Goal: Information Seeking & Learning: Learn about a topic

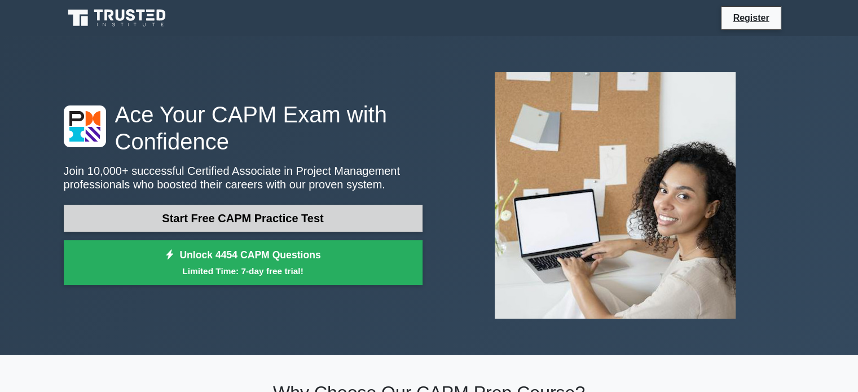
click at [218, 206] on link "Start Free CAPM Practice Test" at bounding box center [243, 218] width 359 height 27
click at [301, 219] on link "Start Free CAPM Practice Test" at bounding box center [243, 218] width 359 height 27
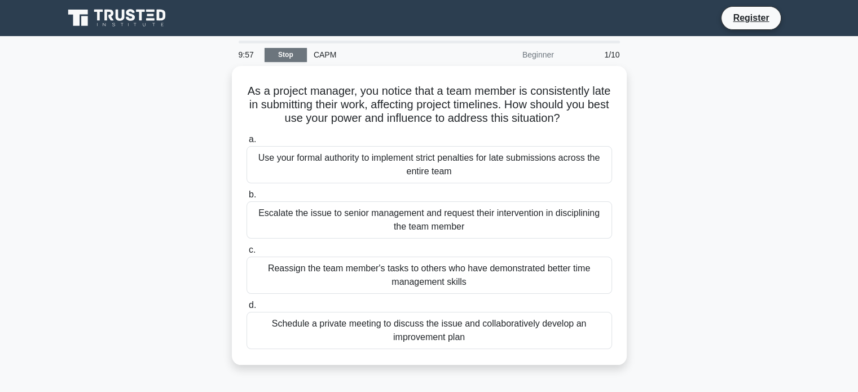
click at [298, 56] on link "Stop" at bounding box center [286, 55] width 42 height 14
click at [284, 54] on link "Stop" at bounding box center [286, 55] width 42 height 14
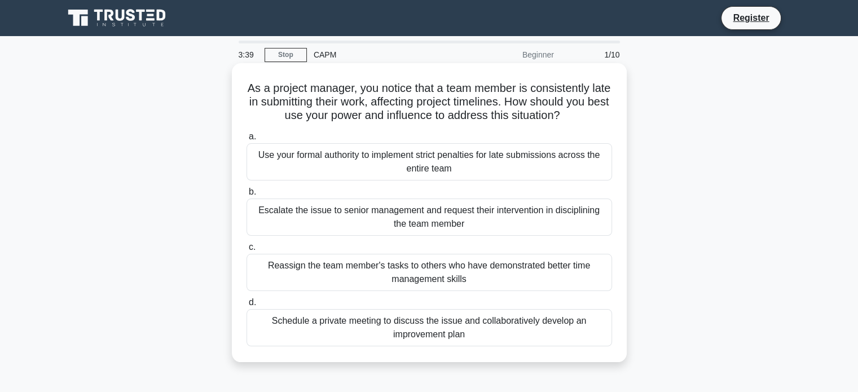
click at [417, 327] on div "Schedule a private meeting to discuss the issue and collaboratively develop an …" at bounding box center [430, 327] width 366 height 37
click at [247, 306] on input "d. Schedule a private meeting to discuss the issue and collaboratively develop …" at bounding box center [247, 302] width 0 height 7
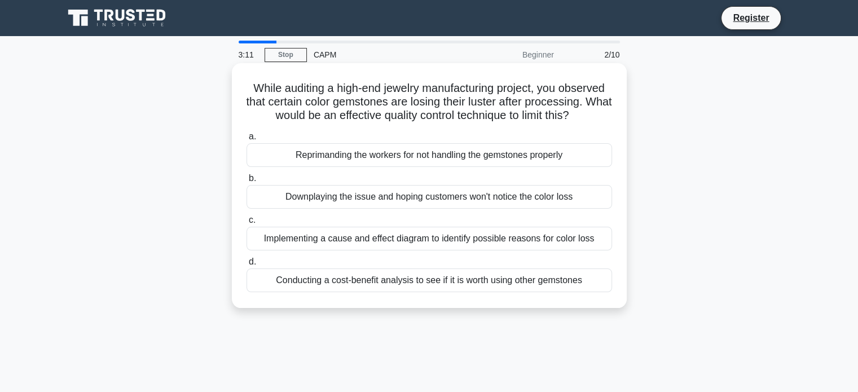
click at [385, 246] on div "Implementing a cause and effect diagram to identify possible reasons for color …" at bounding box center [430, 239] width 366 height 24
click at [247, 224] on input "c. Implementing a cause and effect diagram to identify possible reasons for col…" at bounding box center [247, 220] width 0 height 7
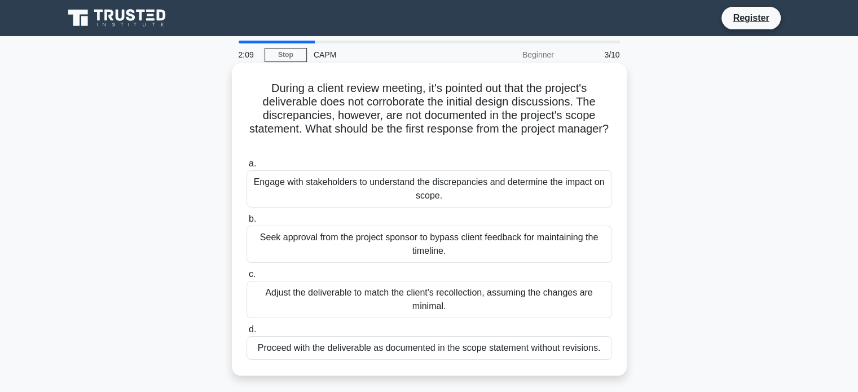
click at [362, 194] on div "Engage with stakeholders to understand the discrepancies and determine the impa…" at bounding box center [430, 188] width 366 height 37
click at [247, 168] on input "a. Engage with stakeholders to understand the discrepancies and determine the i…" at bounding box center [247, 163] width 0 height 7
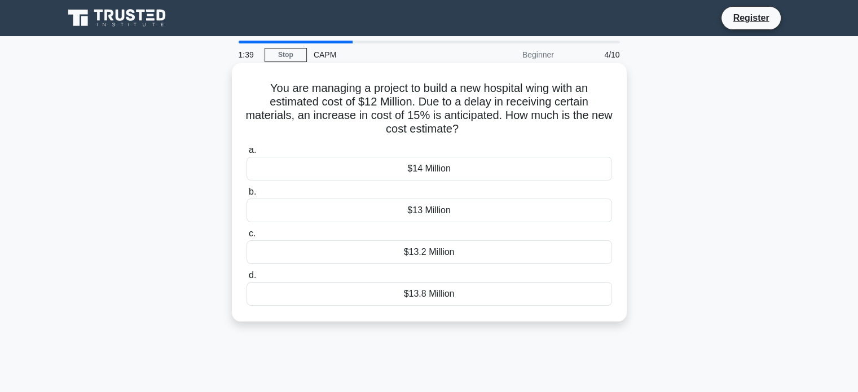
click at [432, 252] on div "$13.2 Million" at bounding box center [430, 252] width 366 height 24
click at [247, 238] on input "c. $13.2 Million" at bounding box center [247, 233] width 0 height 7
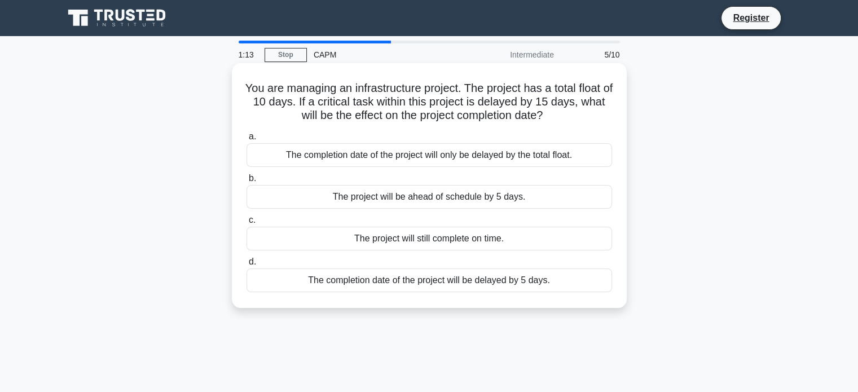
click at [487, 283] on div "The completion date of the project will be delayed by 5 days." at bounding box center [430, 281] width 366 height 24
click at [247, 266] on input "d. The completion date of the project will be delayed by 5 days." at bounding box center [247, 261] width 0 height 7
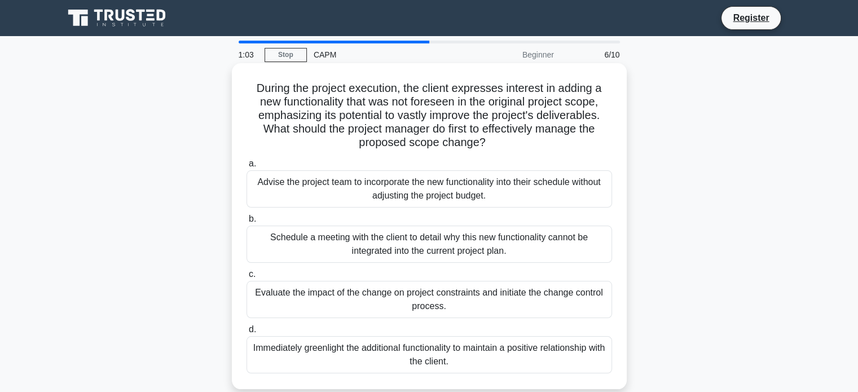
click at [575, 175] on div "Advise the project team to incorporate the new functionality into their schedul…" at bounding box center [430, 188] width 366 height 37
click at [247, 168] on input "a. Advise the project team to incorporate the new functionality into their sche…" at bounding box center [247, 163] width 0 height 7
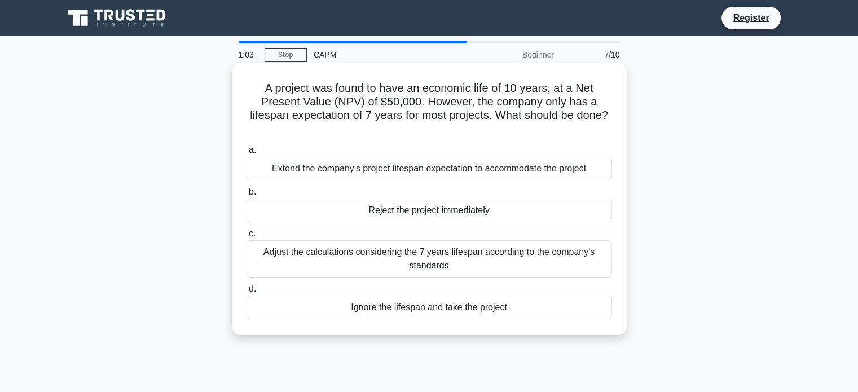
click at [555, 207] on div "Reject the project immediately" at bounding box center [430, 211] width 366 height 24
click at [247, 196] on input "b. Reject the project immediately" at bounding box center [247, 191] width 0 height 7
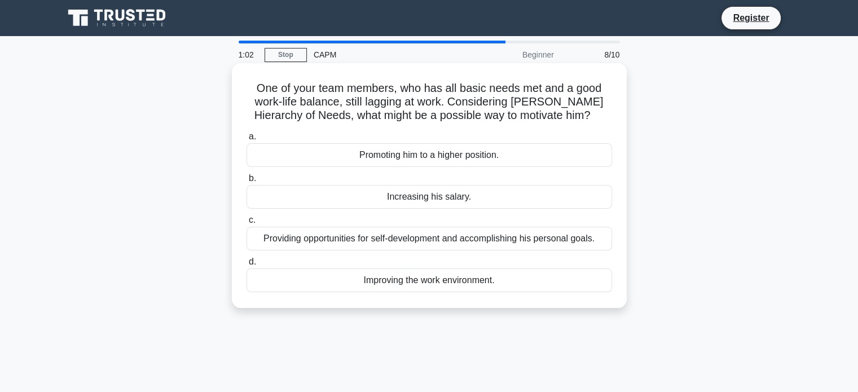
click at [556, 239] on div "Providing opportunities for self-development and accomplishing his personal goa…" at bounding box center [430, 239] width 366 height 24
click at [247, 224] on input "c. Providing opportunities for self-development and accomplishing his personal …" at bounding box center [247, 220] width 0 height 7
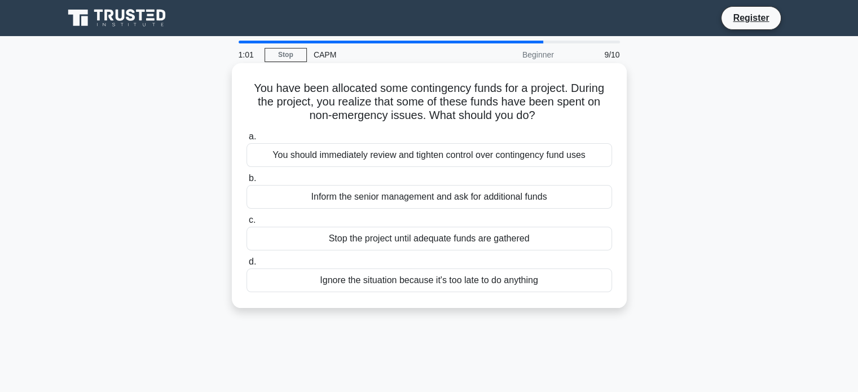
click at [526, 246] on div "Stop the project until adequate funds are gathered" at bounding box center [430, 239] width 366 height 24
click at [247, 224] on input "c. Stop the project until adequate funds are gathered" at bounding box center [247, 220] width 0 height 7
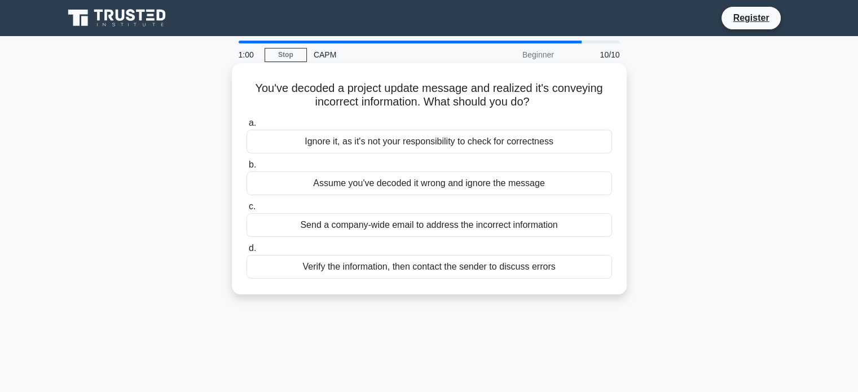
click at [535, 139] on div "Ignore it, as it's not your responsibility to check for correctness" at bounding box center [430, 142] width 366 height 24
click at [247, 127] on input "a. Ignore it, as it's not your responsibility to check for correctness" at bounding box center [247, 123] width 0 height 7
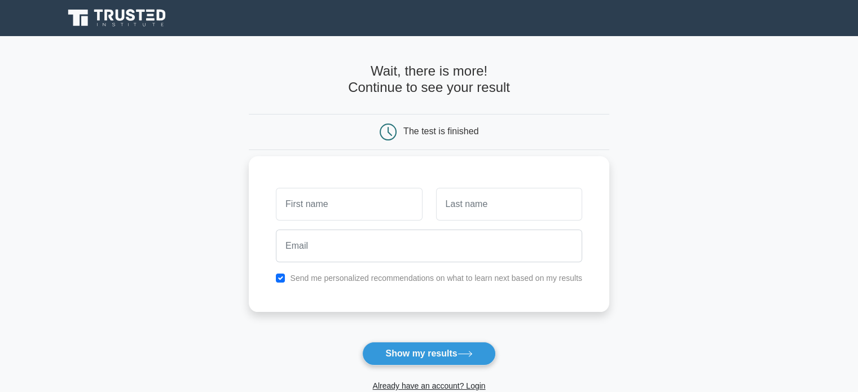
scroll to position [169, 0]
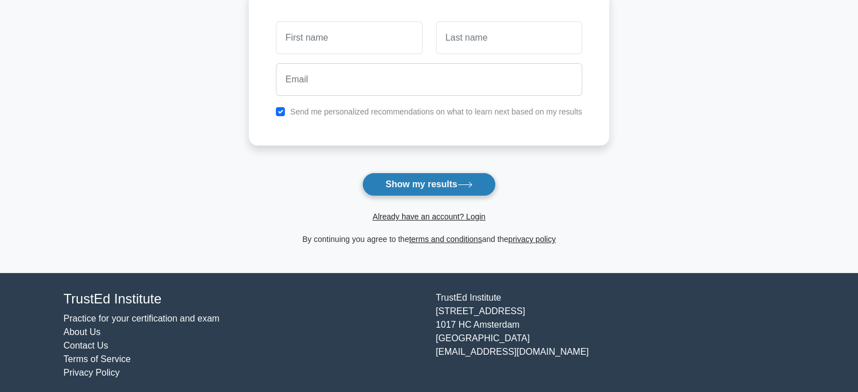
click at [442, 179] on button "Show my results" at bounding box center [428, 185] width 133 height 24
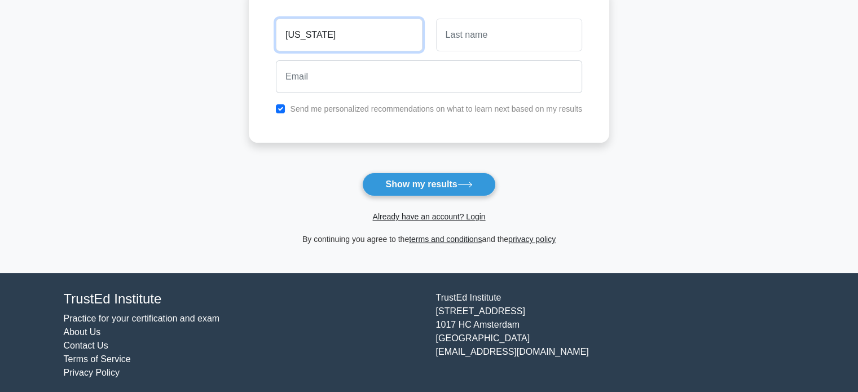
type input "[US_STATE]"
click at [463, 33] on input "text" at bounding box center [509, 35] width 146 height 33
type input "Magcon"
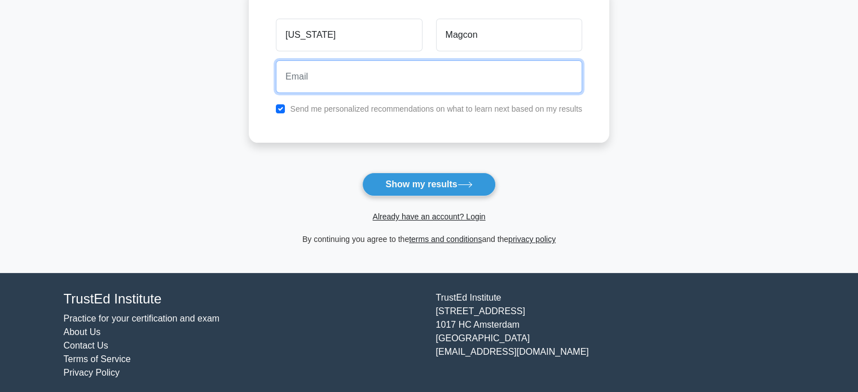
click at [389, 72] on input "email" at bounding box center [429, 76] width 306 height 33
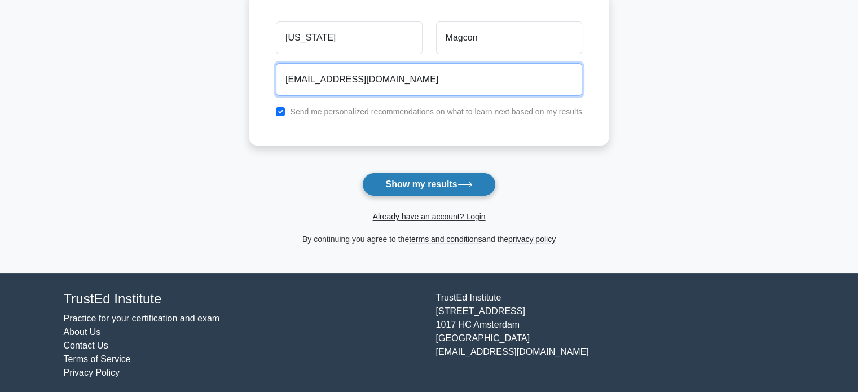
type input "magcongeorgia@gmail.com"
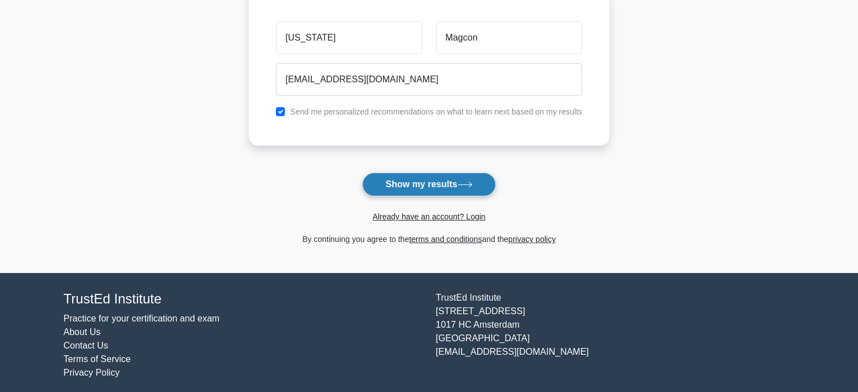
click at [429, 180] on button "Show my results" at bounding box center [428, 185] width 133 height 24
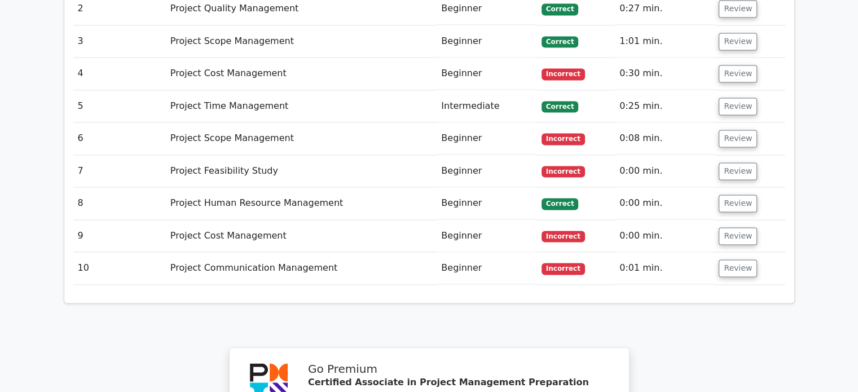
scroll to position [1636, 0]
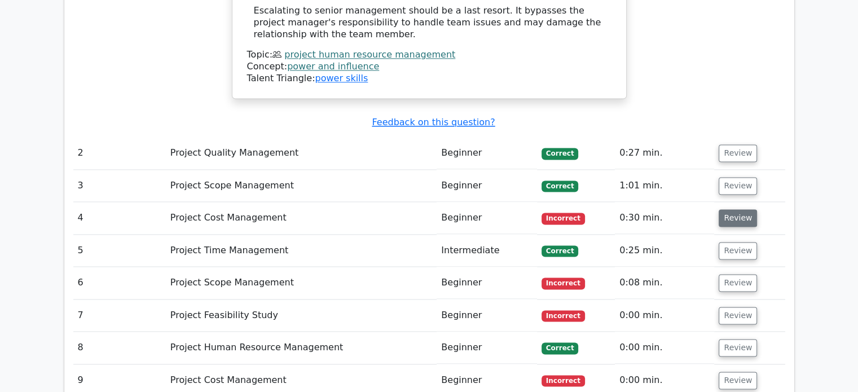
click at [739, 209] on button "Review" at bounding box center [738, 217] width 38 height 17
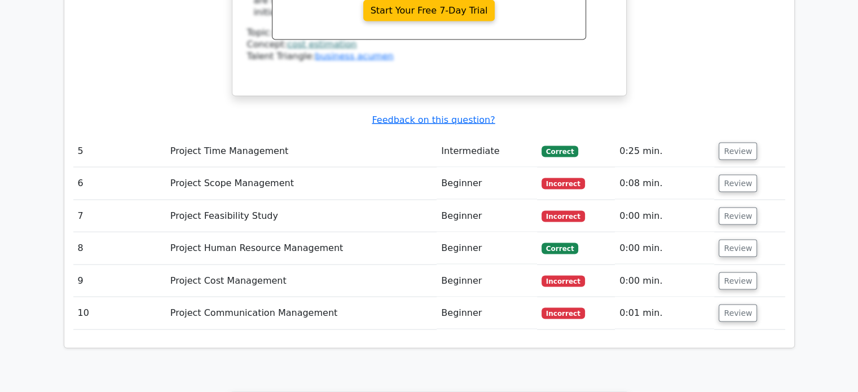
scroll to position [2200, 0]
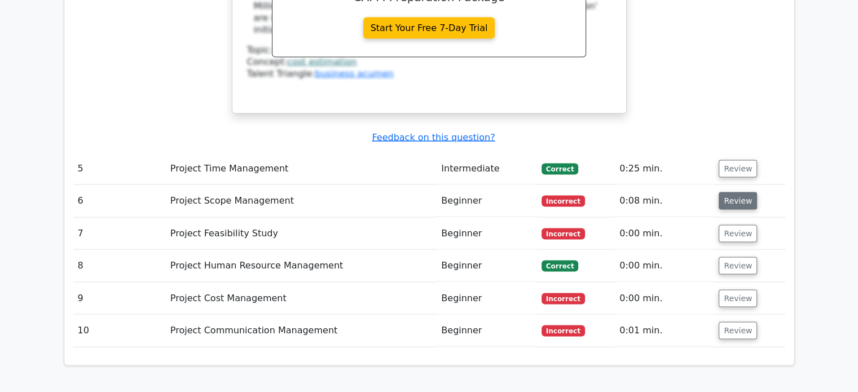
click at [743, 192] on button "Review" at bounding box center [738, 200] width 38 height 17
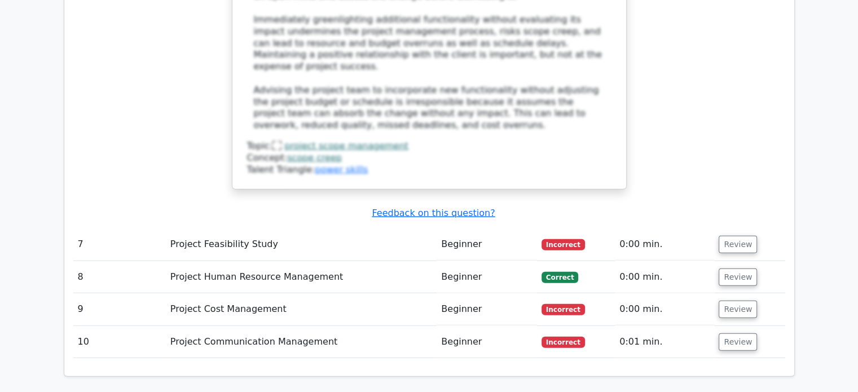
scroll to position [2934, 0]
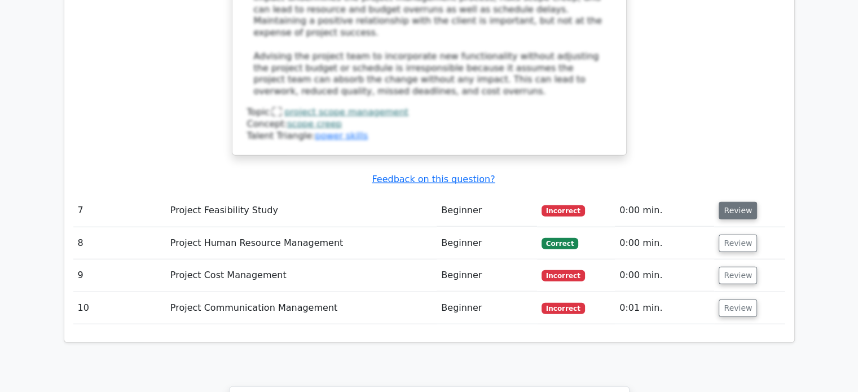
click at [742, 202] on button "Review" at bounding box center [738, 210] width 38 height 17
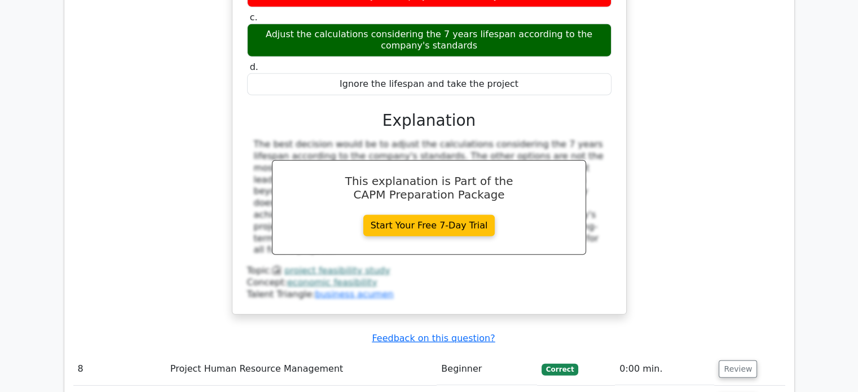
scroll to position [3385, 0]
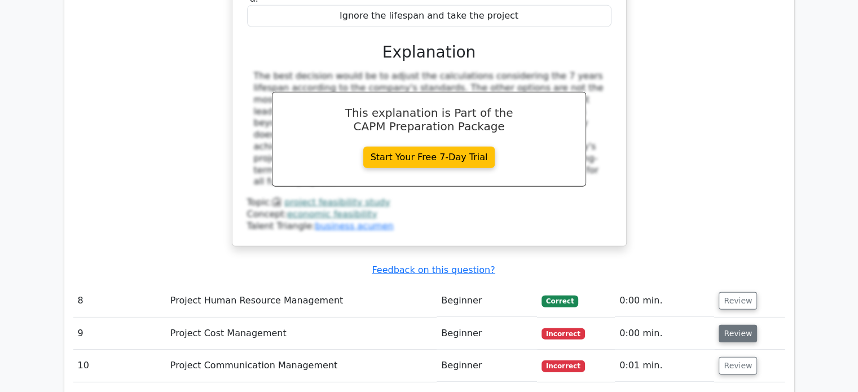
click at [733, 325] on button "Review" at bounding box center [738, 333] width 38 height 17
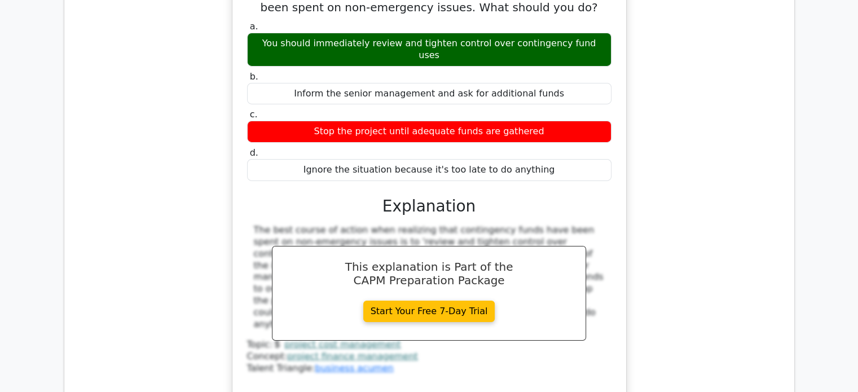
scroll to position [3893, 0]
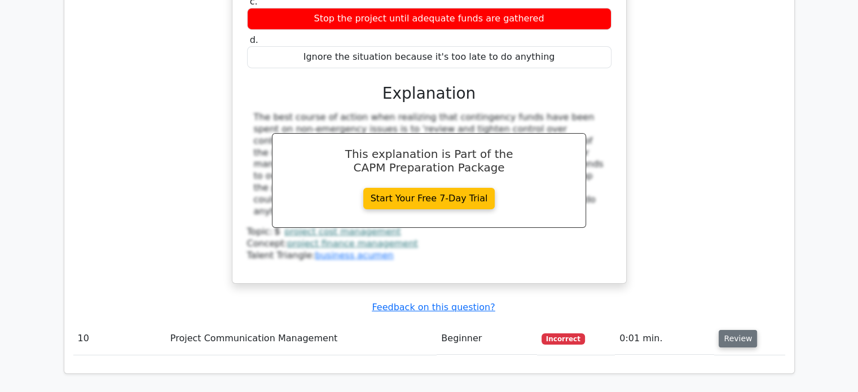
click at [729, 330] on button "Review" at bounding box center [738, 338] width 38 height 17
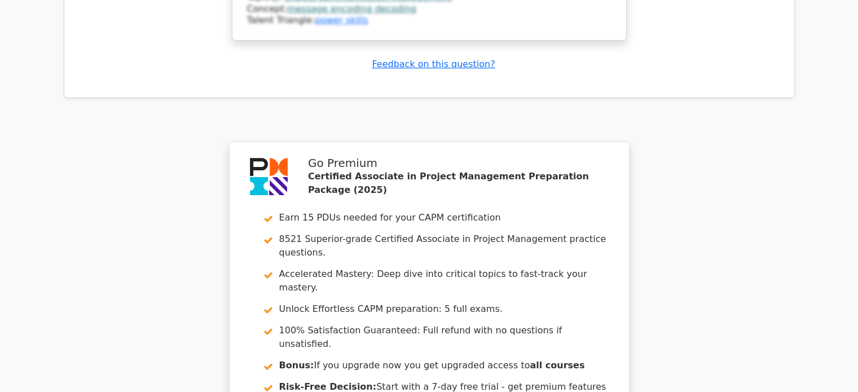
scroll to position [4744, 0]
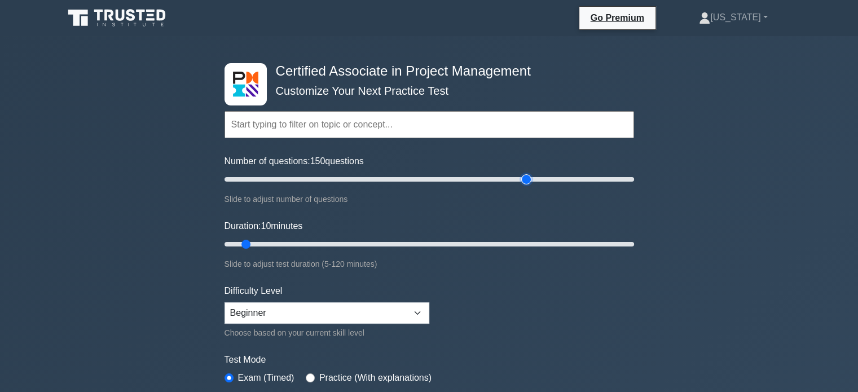
drag, startPoint x: 237, startPoint y: 182, endPoint x: 524, endPoint y: 203, distance: 287.9
type input "150"
click at [524, 186] on input "Number of questions: 150 questions" at bounding box center [430, 180] width 410 height 14
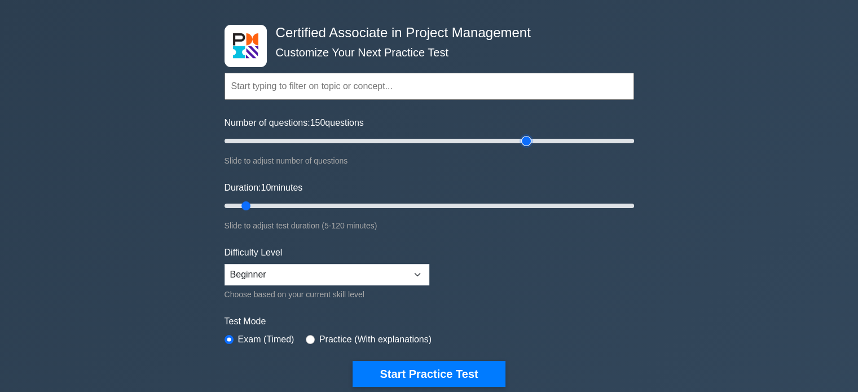
scroll to position [56, 0]
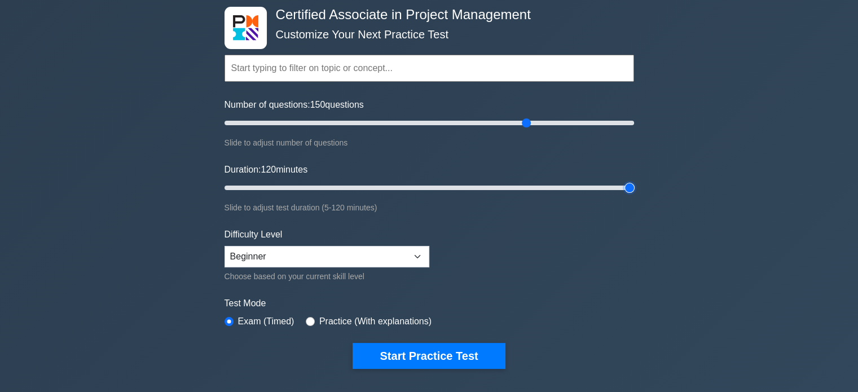
drag, startPoint x: 247, startPoint y: 186, endPoint x: 631, endPoint y: 186, distance: 384.7
click at [631, 186] on input "Duration: 120 minutes" at bounding box center [430, 188] width 410 height 14
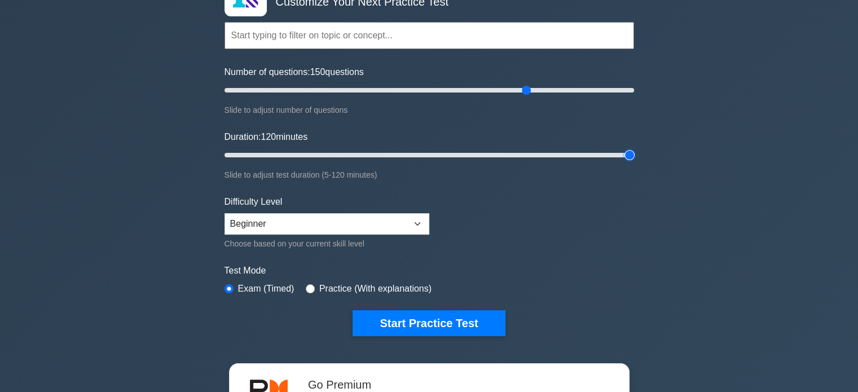
scroll to position [169, 0]
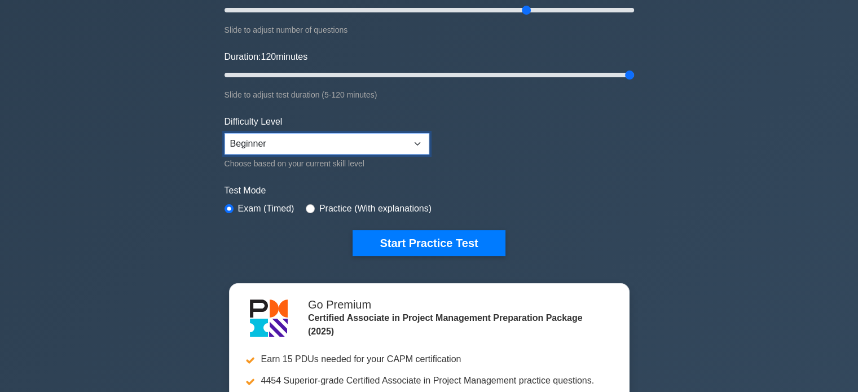
click at [395, 143] on select "Beginner Intermediate Expert" at bounding box center [327, 143] width 205 height 21
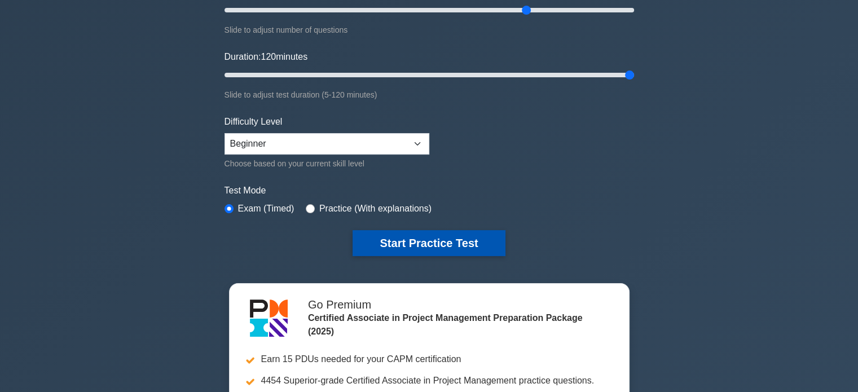
click at [438, 248] on button "Start Practice Test" at bounding box center [429, 243] width 152 height 26
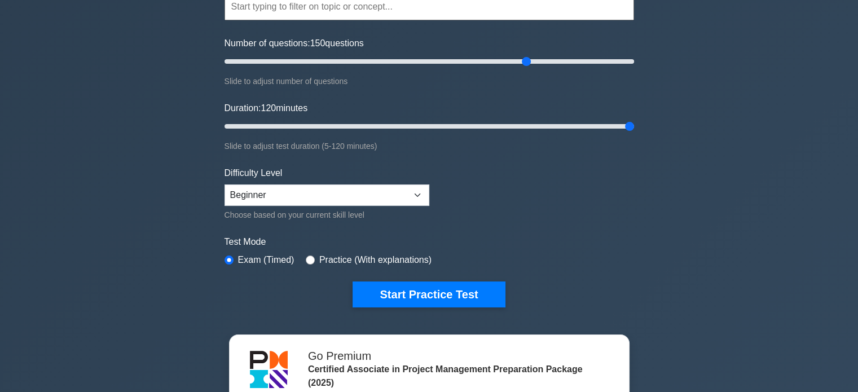
scroll to position [56, 0]
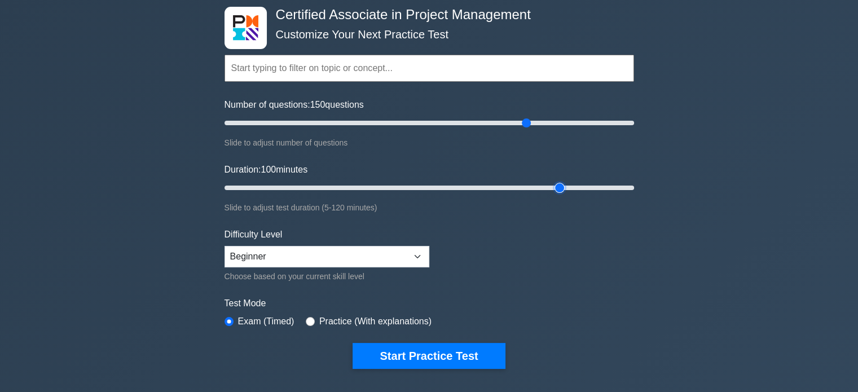
drag, startPoint x: 625, startPoint y: 187, endPoint x: 553, endPoint y: 189, distance: 71.7
type input "100"
click at [553, 189] on input "Duration: 100 minutes" at bounding box center [430, 188] width 410 height 14
drag, startPoint x: 526, startPoint y: 119, endPoint x: 423, endPoint y: 121, distance: 103.3
click at [423, 121] on input "Number of questions: 100 questions" at bounding box center [430, 123] width 410 height 14
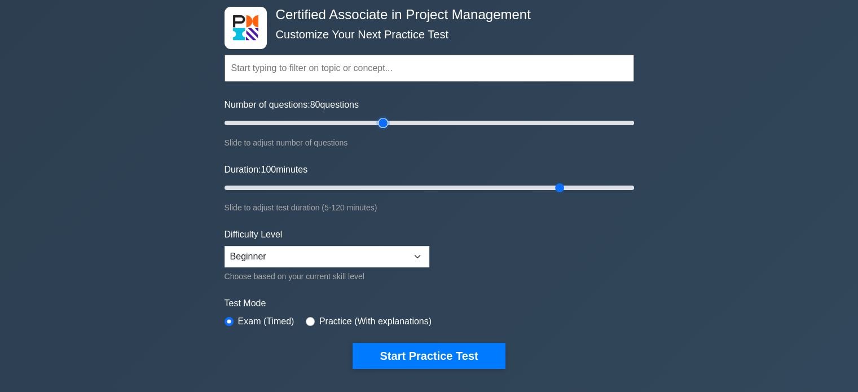
drag, startPoint x: 423, startPoint y: 124, endPoint x: 382, endPoint y: 126, distance: 40.1
click at [382, 126] on input "Number of questions: 80 questions" at bounding box center [430, 123] width 410 height 14
drag, startPoint x: 385, startPoint y: 124, endPoint x: 357, endPoint y: 124, distance: 28.2
click at [357, 124] on input "Number of questions: 65 questions" at bounding box center [430, 123] width 410 height 14
drag, startPoint x: 353, startPoint y: 122, endPoint x: 345, endPoint y: 124, distance: 8.1
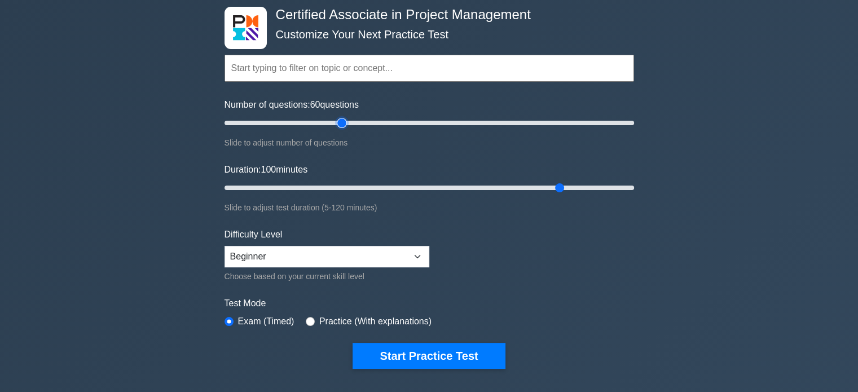
click at [345, 124] on input "Number of questions: 60 questions" at bounding box center [430, 123] width 410 height 14
drag, startPoint x: 339, startPoint y: 125, endPoint x: 284, endPoint y: 121, distance: 55.4
type input "30"
click at [284, 121] on input "Number of questions: 30 questions" at bounding box center [430, 123] width 410 height 14
drag, startPoint x: 560, startPoint y: 185, endPoint x: 524, endPoint y: 179, distance: 36.6
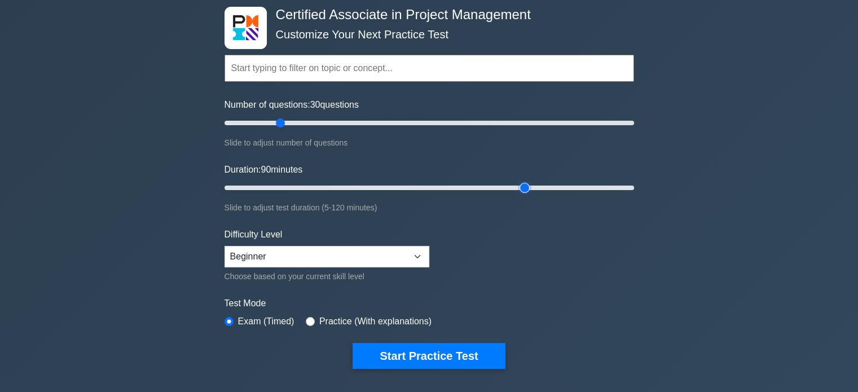
click at [524, 181] on input "Duration: 90 minutes" at bounding box center [430, 188] width 410 height 14
drag, startPoint x: 525, startPoint y: 184, endPoint x: 516, endPoint y: 184, distance: 9.6
click at [516, 184] on input "Duration: 90 minutes" at bounding box center [430, 188] width 410 height 14
drag, startPoint x: 516, startPoint y: 184, endPoint x: 508, endPoint y: 184, distance: 7.3
click at [508, 184] on input "Duration: 85 minutes" at bounding box center [430, 188] width 410 height 14
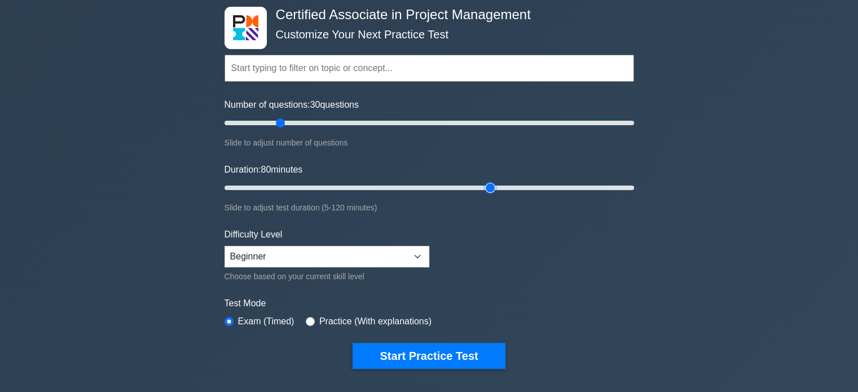
drag, startPoint x: 508, startPoint y: 184, endPoint x: 497, endPoint y: 186, distance: 11.5
type input "80"
click at [497, 186] on input "Duration: 80 minutes" at bounding box center [430, 188] width 410 height 14
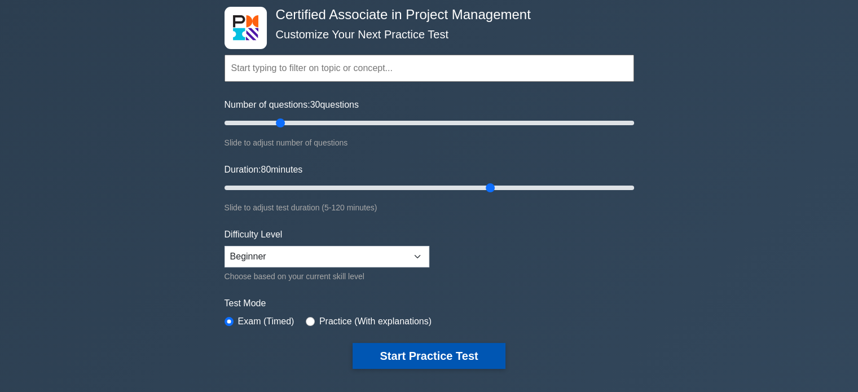
click at [453, 349] on button "Start Practice Test" at bounding box center [429, 356] width 152 height 26
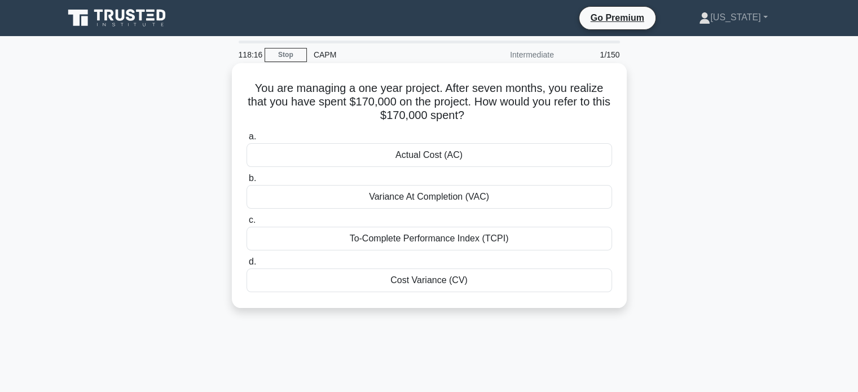
click at [440, 201] on div "Variance At Completion (VAC)" at bounding box center [430, 197] width 366 height 24
click at [247, 182] on input "b. Variance At Completion (VAC)" at bounding box center [247, 178] width 0 height 7
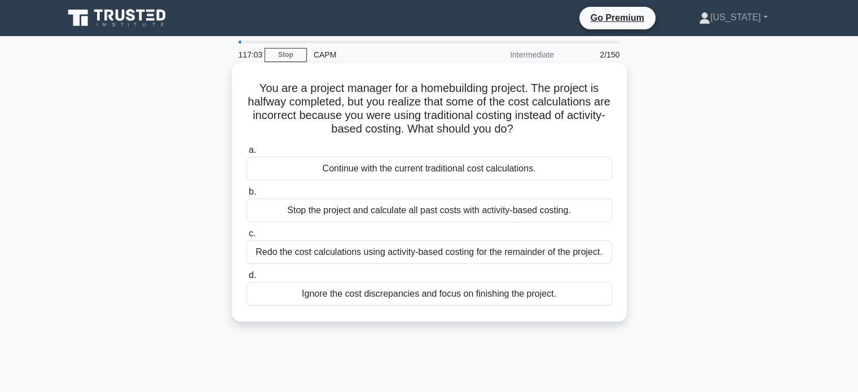
click at [413, 166] on div "Continue with the current traditional cost calculations." at bounding box center [430, 169] width 366 height 24
click at [247, 154] on input "a. Continue with the current traditional cost calculations." at bounding box center [247, 150] width 0 height 7
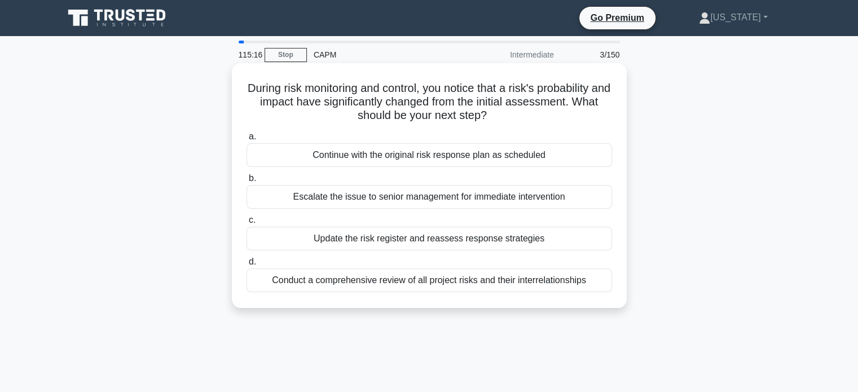
click at [452, 241] on div "Update the risk register and reassess response strategies" at bounding box center [430, 239] width 366 height 24
click at [247, 224] on input "c. Update the risk register and reassess response strategies" at bounding box center [247, 220] width 0 height 7
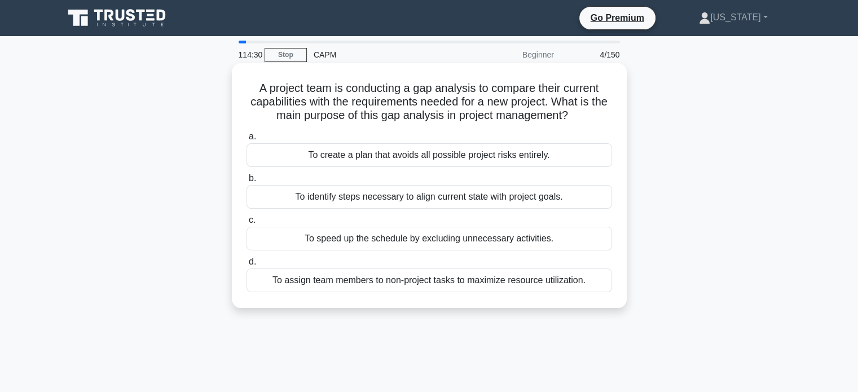
click at [408, 154] on div "To create a plan that avoids all possible project risks entirely." at bounding box center [430, 155] width 366 height 24
click at [247, 140] on input "a. To create a plan that avoids all possible project risks entirely." at bounding box center [247, 136] width 0 height 7
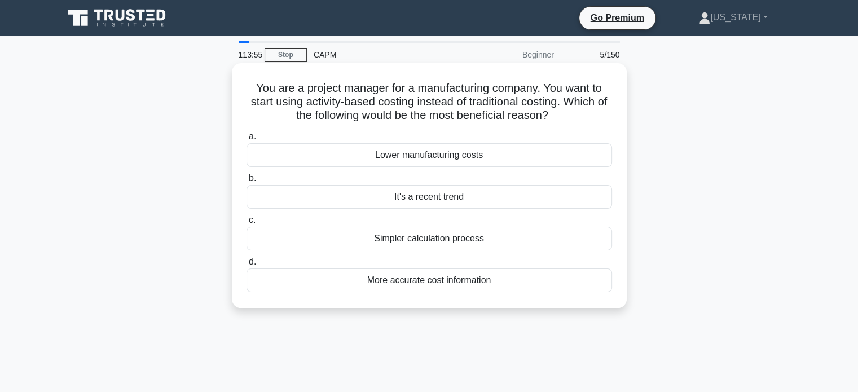
click at [442, 275] on div "More accurate cost information" at bounding box center [430, 281] width 366 height 24
click at [247, 266] on input "d. More accurate cost information" at bounding box center [247, 261] width 0 height 7
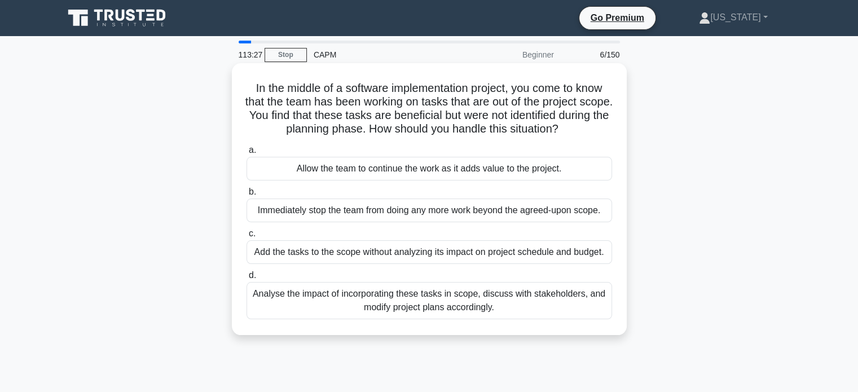
click at [441, 302] on div "Analyse the impact of incorporating these tasks in scope, discuss with stakehol…" at bounding box center [430, 300] width 366 height 37
click at [247, 279] on input "d. Analyse the impact of incorporating these tasks in scope, discuss with stake…" at bounding box center [247, 275] width 0 height 7
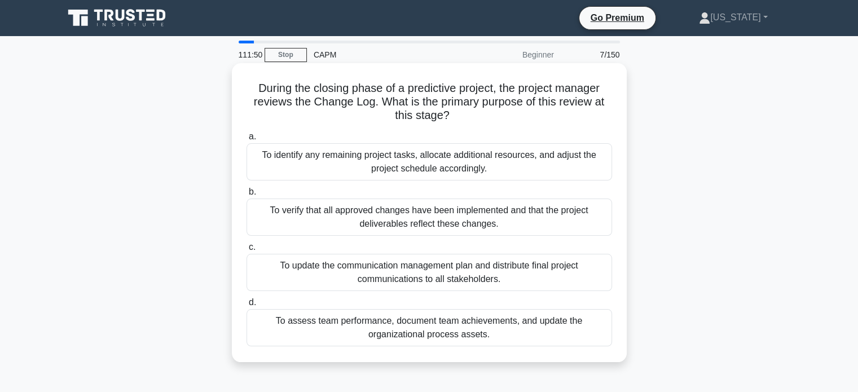
click at [439, 155] on div "To identify any remaining project tasks, allocate additional resources, and adj…" at bounding box center [430, 161] width 366 height 37
click at [247, 140] on input "a. To identify any remaining project tasks, allocate additional resources, and …" at bounding box center [247, 136] width 0 height 7
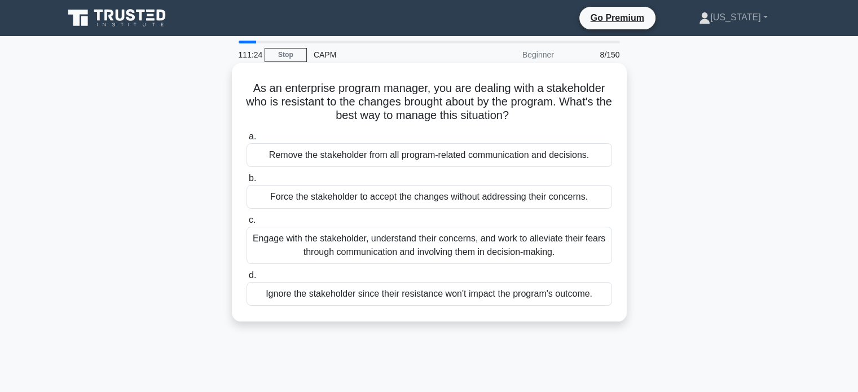
click at [432, 243] on div "Engage with the stakeholder, understand their concerns, and work to alleviate t…" at bounding box center [430, 245] width 366 height 37
click at [247, 224] on input "c. Engage with the stakeholder, understand their concerns, and work to alleviat…" at bounding box center [247, 220] width 0 height 7
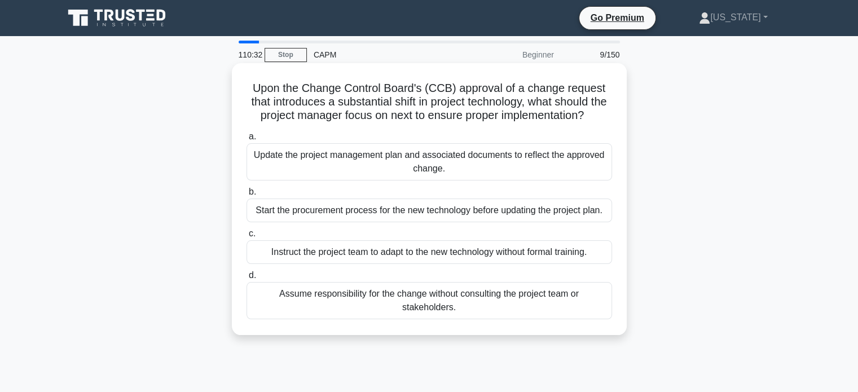
click at [473, 178] on div "Update the project management plan and associated documents to reflect the appr…" at bounding box center [430, 161] width 366 height 37
click at [247, 140] on input "a. Update the project management plan and associated documents to reflect the a…" at bounding box center [247, 136] width 0 height 7
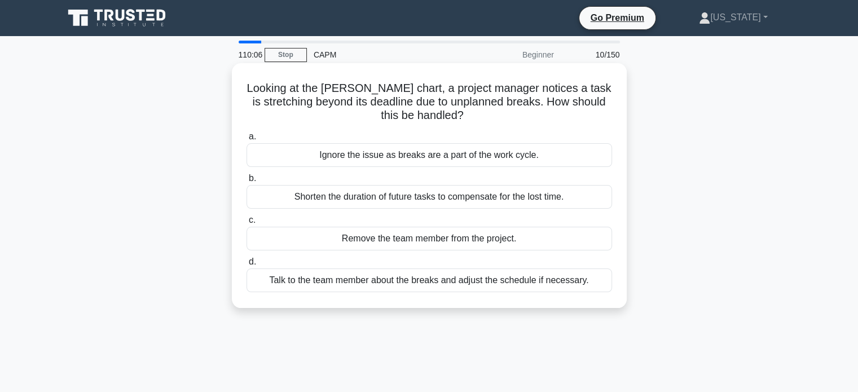
click at [411, 283] on div "Talk to the team member about the breaks and adjust the schedule if necessary." at bounding box center [430, 281] width 366 height 24
click at [247, 266] on input "d. Talk to the team member about the breaks and adjust the schedule if necessar…" at bounding box center [247, 261] width 0 height 7
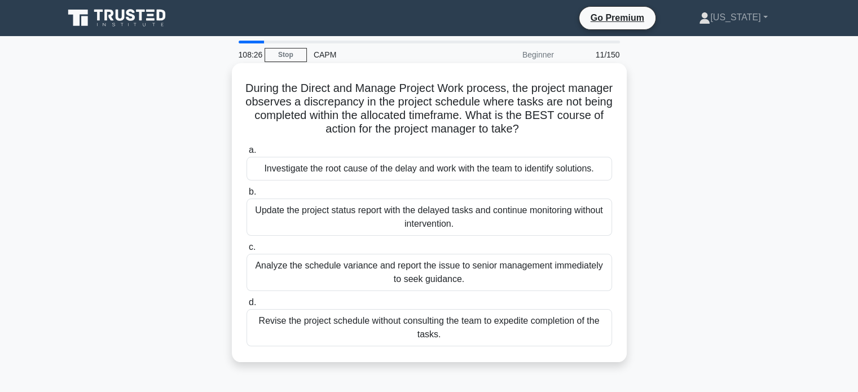
click at [429, 171] on div "Investigate the root cause of the delay and work with the team to identify solu…" at bounding box center [430, 169] width 366 height 24
click at [247, 154] on input "a. Investigate the root cause of the delay and work with the team to identify s…" at bounding box center [247, 150] width 0 height 7
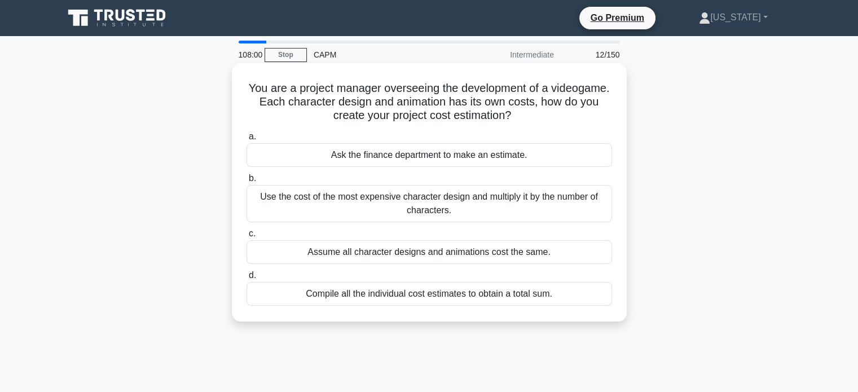
click at [444, 291] on div "Compile all the individual cost estimates to obtain a total sum." at bounding box center [430, 294] width 366 height 24
click at [247, 279] on input "d. Compile all the individual cost estimates to obtain a total sum." at bounding box center [247, 275] width 0 height 7
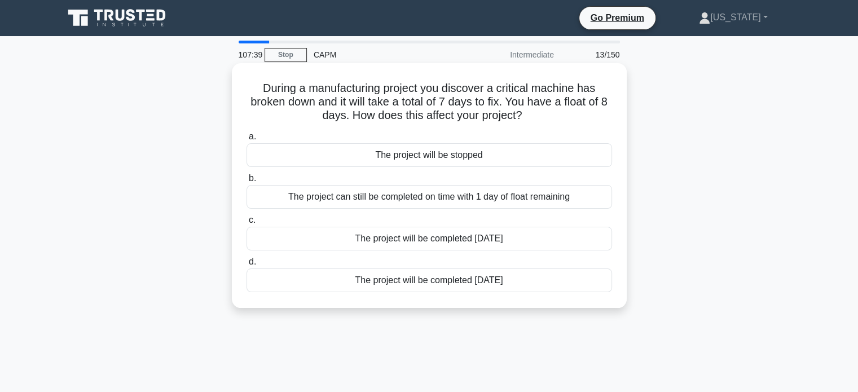
click at [427, 285] on div "The project will be completed [DATE]" at bounding box center [430, 281] width 366 height 24
click at [247, 266] on input "d. The project will be completed 7 days later" at bounding box center [247, 261] width 0 height 7
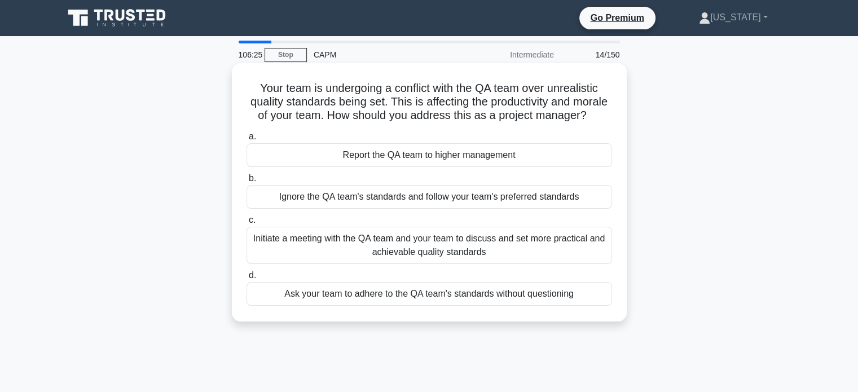
click at [451, 264] on div "Initiate a meeting with the QA team and your team to discuss and set more pract…" at bounding box center [430, 245] width 366 height 37
click at [247, 224] on input "c. Initiate a meeting with the QA team and your team to discuss and set more pr…" at bounding box center [247, 220] width 0 height 7
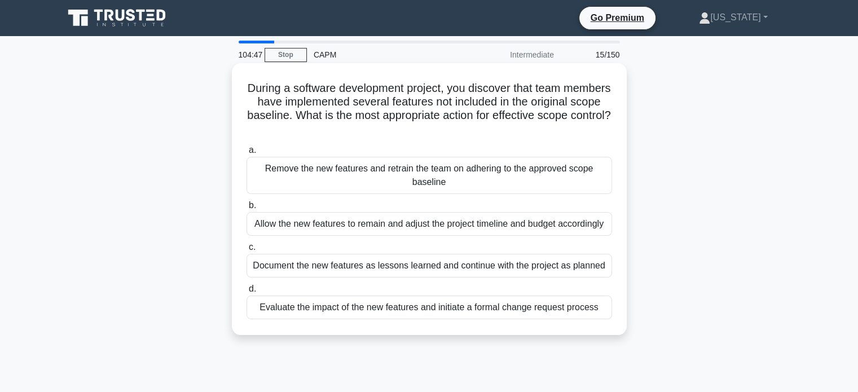
click at [481, 309] on div "Evaluate the impact of the new features and initiate a formal change request pr…" at bounding box center [430, 308] width 366 height 24
click at [247, 293] on input "d. Evaluate the impact of the new features and initiate a formal change request…" at bounding box center [247, 288] width 0 height 7
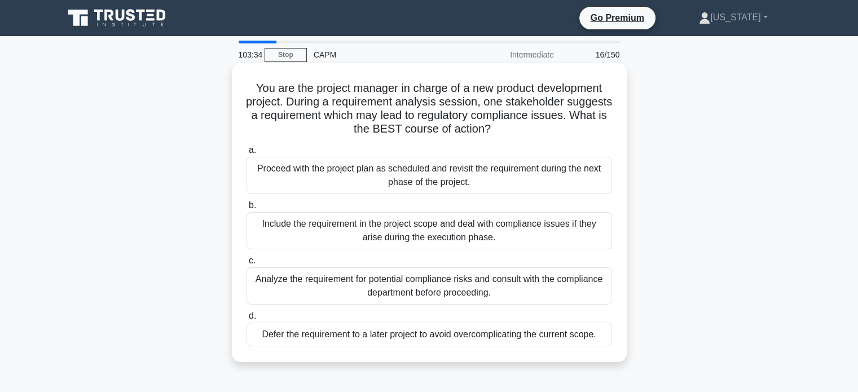
click at [428, 284] on div "Analyze the requirement for potential compliance risks and consult with the com…" at bounding box center [430, 285] width 366 height 37
click at [247, 265] on input "c. Analyze the requirement for potential compliance risks and consult with the …" at bounding box center [247, 260] width 0 height 7
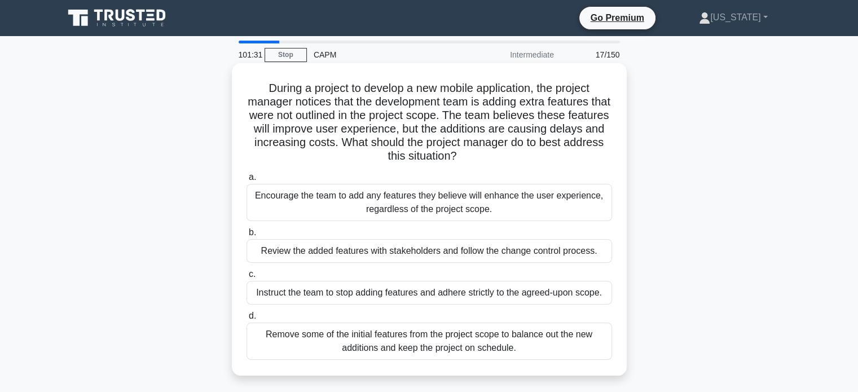
click at [531, 207] on div "Encourage the team to add any features they believe will enhance the user exper…" at bounding box center [430, 202] width 366 height 37
click at [247, 181] on input "a. Encourage the team to add any features they believe will enhance the user ex…" at bounding box center [247, 177] width 0 height 7
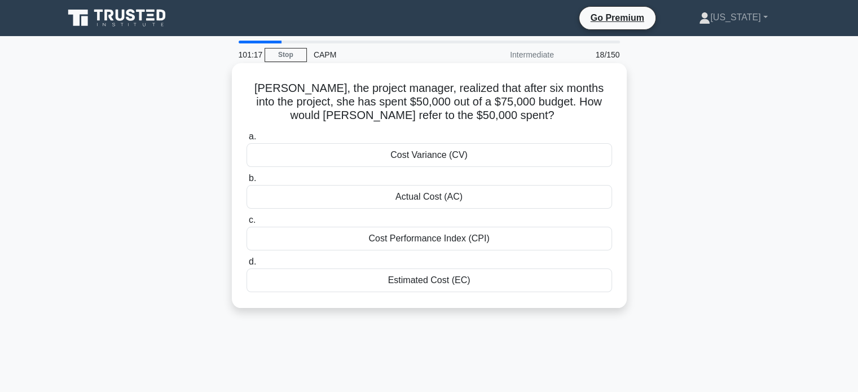
click at [419, 202] on div "Actual Cost (AC)" at bounding box center [430, 197] width 366 height 24
click at [247, 182] on input "b. Actual Cost (AC)" at bounding box center [247, 178] width 0 height 7
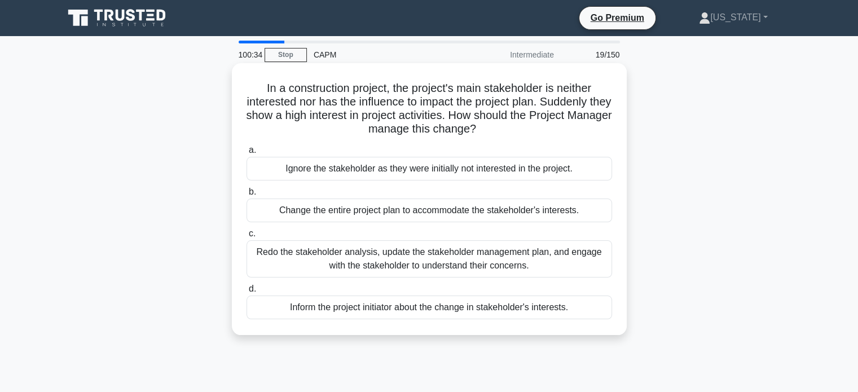
click at [459, 263] on div "Redo the stakeholder analysis, update the stakeholder management plan, and enga…" at bounding box center [430, 258] width 366 height 37
click at [247, 238] on input "c. Redo the stakeholder analysis, update the stakeholder management plan, and e…" at bounding box center [247, 233] width 0 height 7
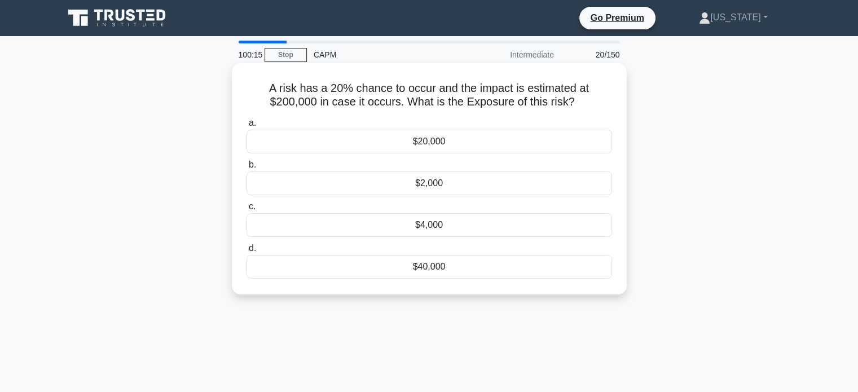
click at [443, 139] on div "$20,000" at bounding box center [430, 142] width 366 height 24
click at [247, 127] on input "a. $20,000" at bounding box center [247, 123] width 0 height 7
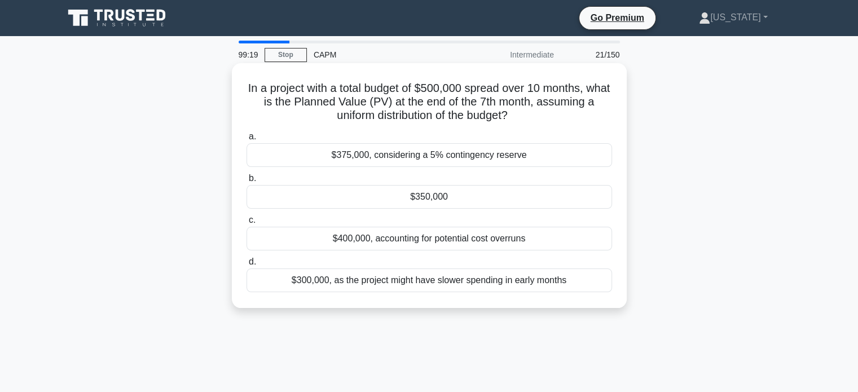
click at [484, 156] on div "$375,000, considering a 5% contingency reserve" at bounding box center [430, 155] width 366 height 24
click at [247, 140] on input "a. $375,000, considering a 5% contingency reserve" at bounding box center [247, 136] width 0 height 7
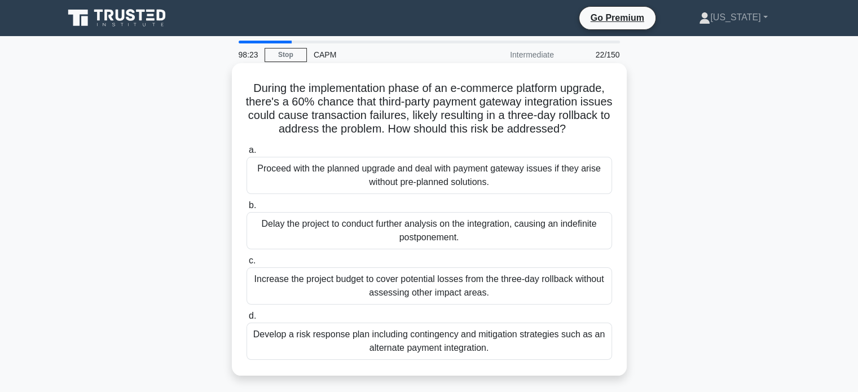
click at [420, 333] on div "Develop a risk response plan including contingency and mitigation strategies su…" at bounding box center [430, 341] width 366 height 37
click at [247, 320] on input "d. Develop a risk response plan including contingency and mitigation strategies…" at bounding box center [247, 316] width 0 height 7
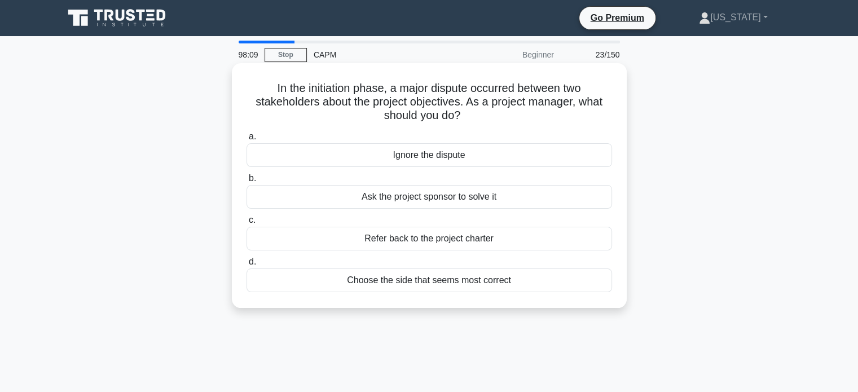
click at [460, 240] on div "Refer back to the project charter" at bounding box center [430, 239] width 366 height 24
click at [247, 224] on input "c. Refer back to the project charter" at bounding box center [247, 220] width 0 height 7
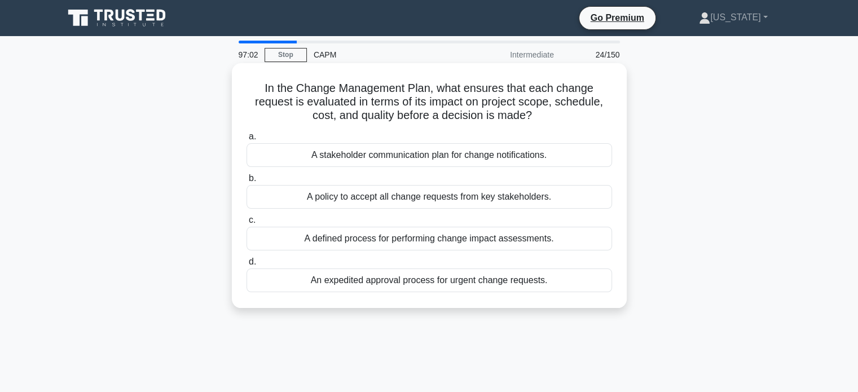
click at [463, 283] on div "An expedited approval process for urgent change requests." at bounding box center [430, 281] width 366 height 24
click at [247, 266] on input "d. An expedited approval process for urgent change requests." at bounding box center [247, 261] width 0 height 7
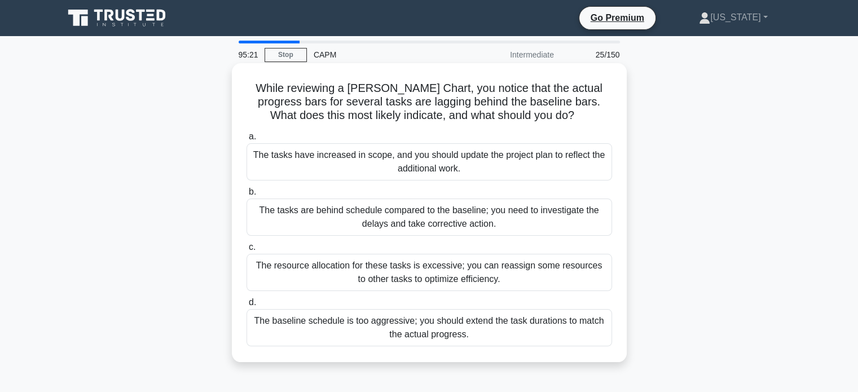
click at [547, 218] on div "The tasks are behind schedule compared to the baseline; you need to investigate…" at bounding box center [430, 217] width 366 height 37
click at [247, 196] on input "b. The tasks are behind schedule compared to the baseline; you need to investig…" at bounding box center [247, 191] width 0 height 7
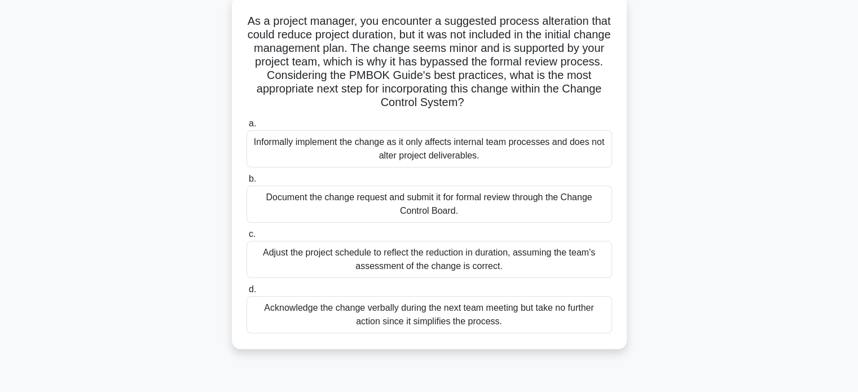
scroll to position [72, 0]
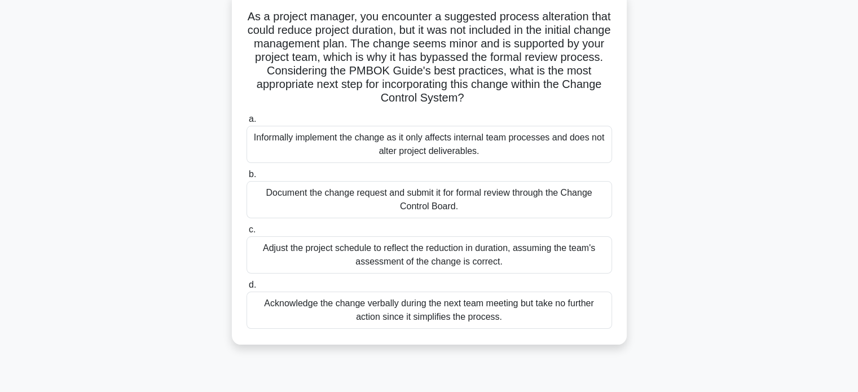
click at [492, 209] on div "Document the change request and submit it for formal review through the Change …" at bounding box center [430, 199] width 366 height 37
click at [247, 178] on input "b. Document the change request and submit it for formal review through the Chan…" at bounding box center [247, 174] width 0 height 7
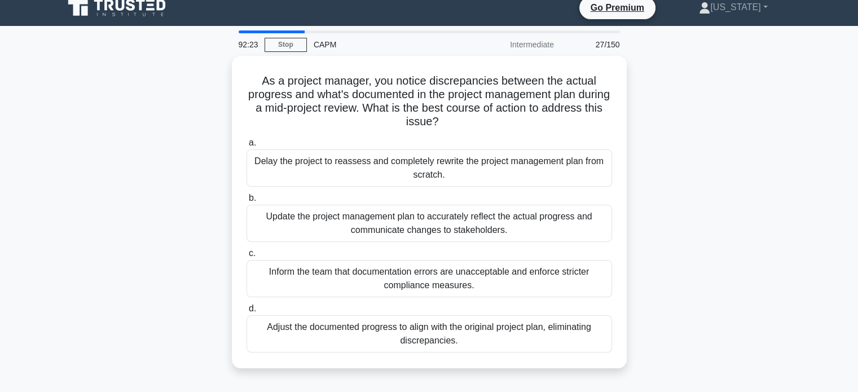
scroll to position [18, 0]
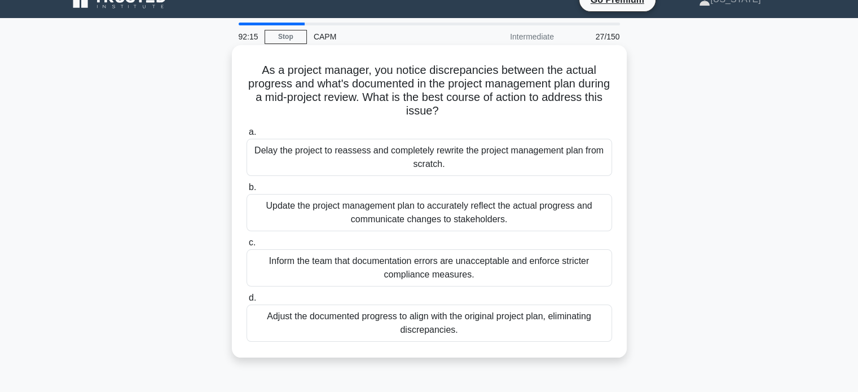
click at [526, 220] on div "Update the project management plan to accurately reflect the actual progress an…" at bounding box center [430, 212] width 366 height 37
click at [247, 191] on input "b. Update the project management plan to accurately reflect the actual progress…" at bounding box center [247, 187] width 0 height 7
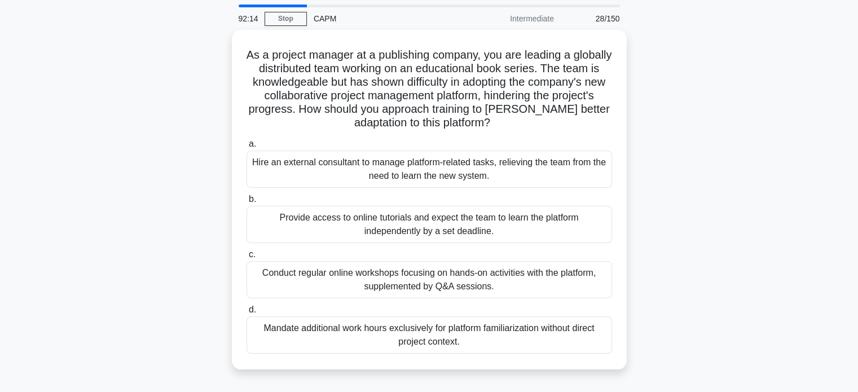
scroll to position [56, 0]
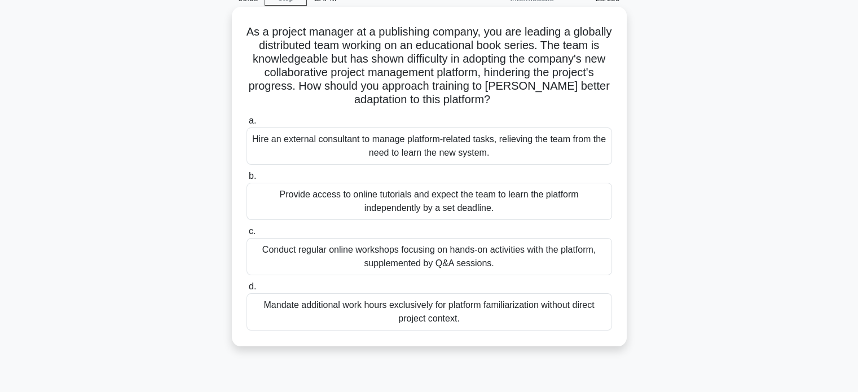
click at [512, 263] on div "Conduct regular online workshops focusing on hands-on activities with the platf…" at bounding box center [430, 256] width 366 height 37
click at [247, 235] on input "c. Conduct regular online workshops focusing on hands-on activities with the pl…" at bounding box center [247, 231] width 0 height 7
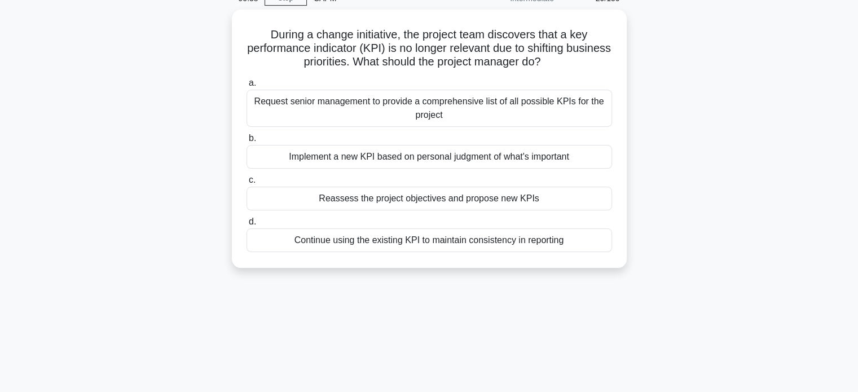
scroll to position [0, 0]
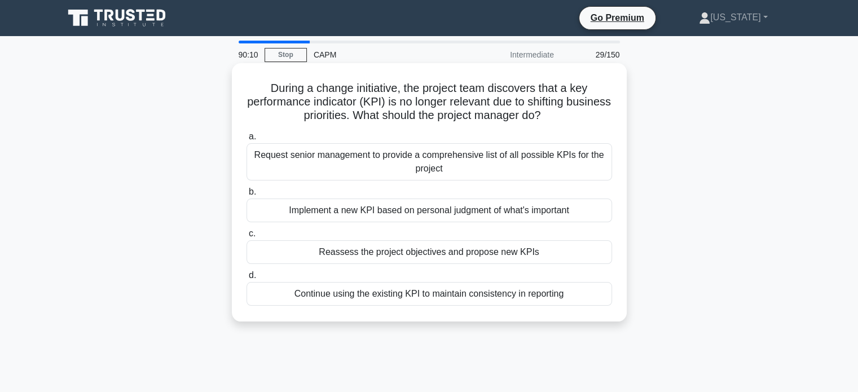
click at [500, 166] on div "Request senior management to provide a comprehensive list of all possible KPIs …" at bounding box center [430, 161] width 366 height 37
click at [247, 140] on input "a. Request senior management to provide a comprehensive list of all possible KP…" at bounding box center [247, 136] width 0 height 7
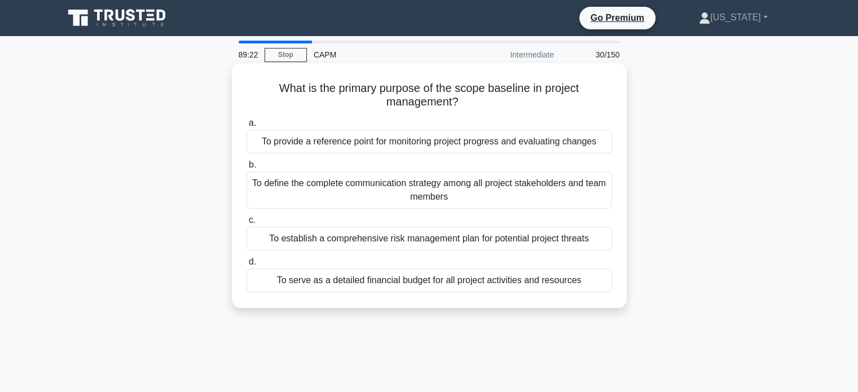
click at [480, 138] on div "To provide a reference point for monitoring project progress and evaluating cha…" at bounding box center [430, 142] width 366 height 24
click at [247, 127] on input "a. To provide a reference point for monitoring project progress and evaluating …" at bounding box center [247, 123] width 0 height 7
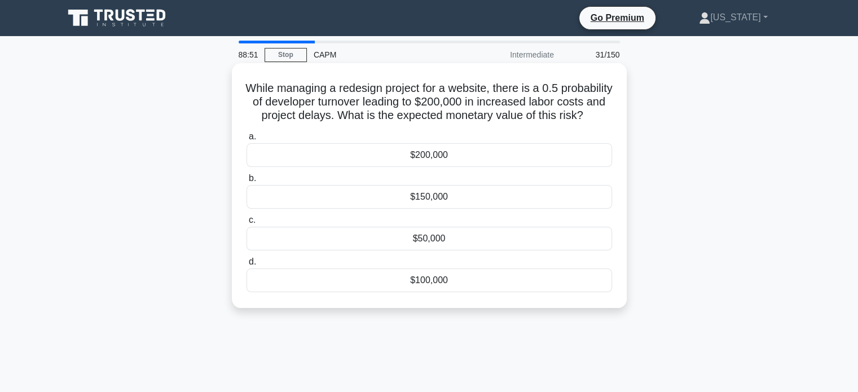
click at [426, 250] on div "$50,000" at bounding box center [430, 239] width 366 height 24
click at [247, 224] on input "c. $50,000" at bounding box center [247, 220] width 0 height 7
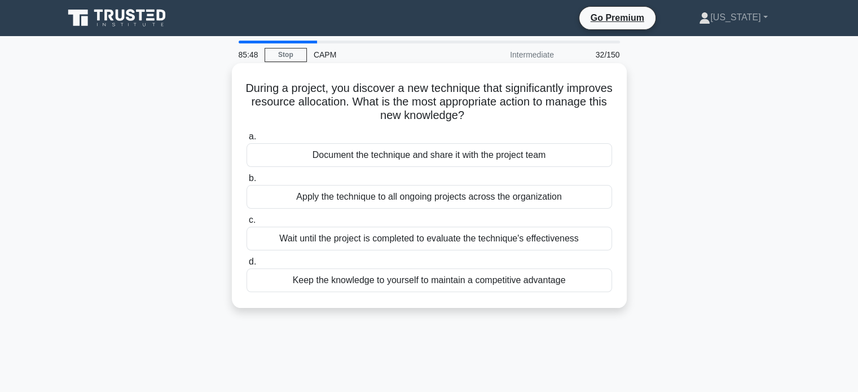
click at [447, 157] on div "Document the technique and share it with the project team" at bounding box center [430, 155] width 366 height 24
click at [247, 140] on input "a. Document the technique and share it with the project team" at bounding box center [247, 136] width 0 height 7
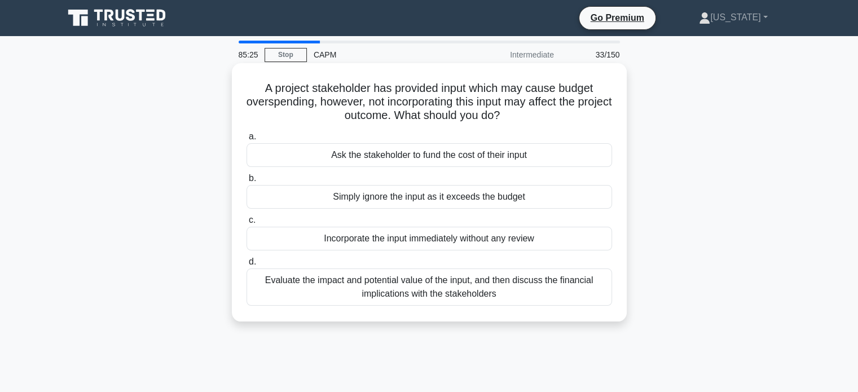
click at [469, 284] on div "Evaluate the impact and potential value of the input, and then discuss the fina…" at bounding box center [430, 287] width 366 height 37
click at [247, 266] on input "d. Evaluate the impact and potential value of the input, and then discuss the f…" at bounding box center [247, 261] width 0 height 7
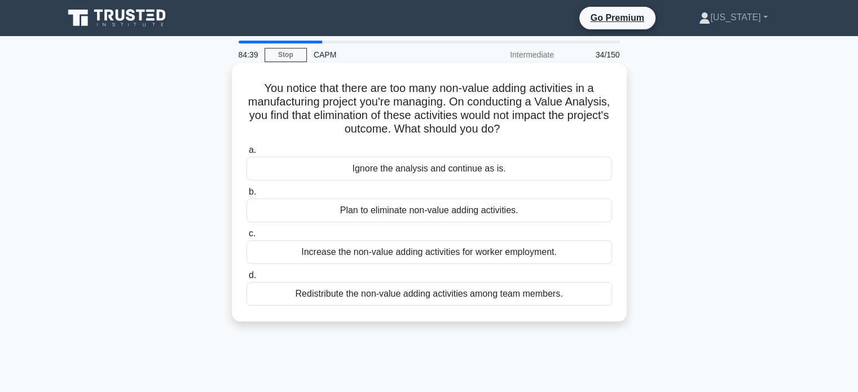
click at [447, 296] on div "Redistribute the non-value adding activities among team members." at bounding box center [430, 294] width 366 height 24
click at [247, 279] on input "d. Redistribute the non-value adding activities among team members." at bounding box center [247, 275] width 0 height 7
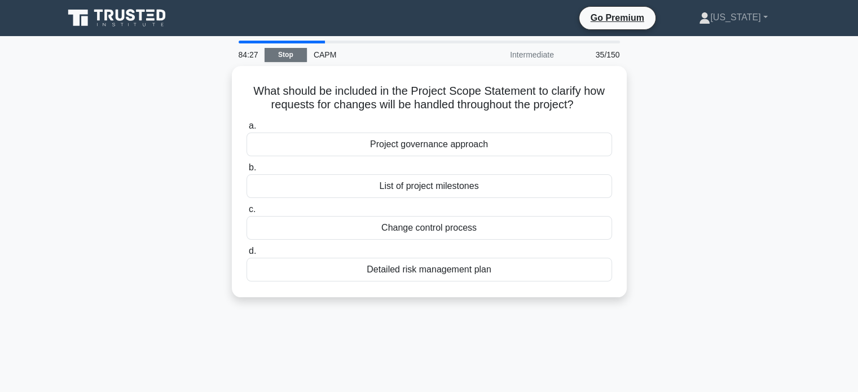
click at [288, 54] on link "Stop" at bounding box center [286, 55] width 42 height 14
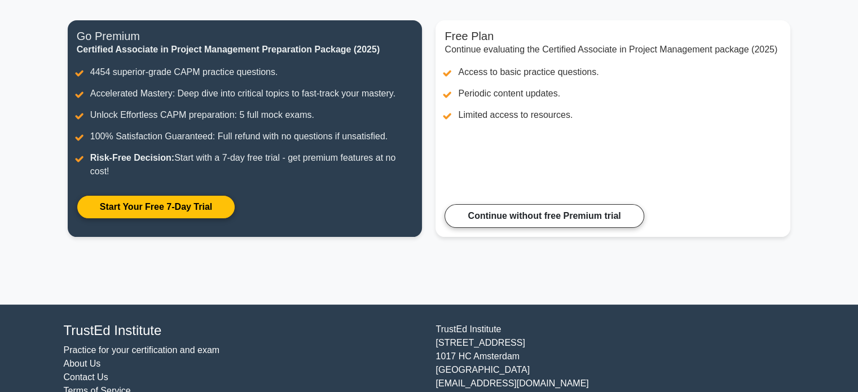
scroll to position [169, 0]
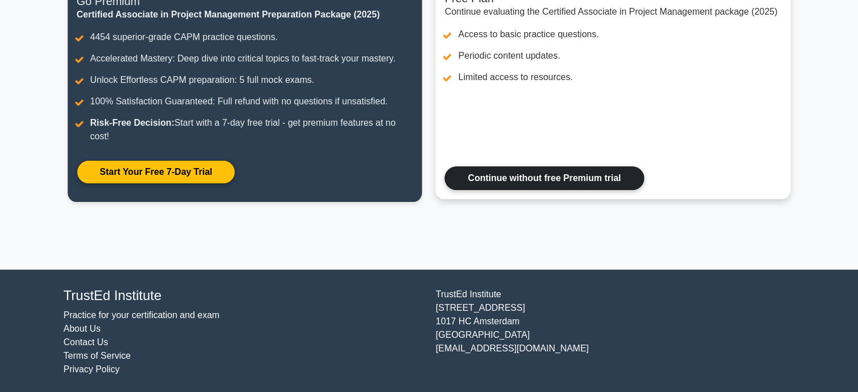
click at [546, 171] on link "Continue without free Premium trial" at bounding box center [544, 178] width 199 height 24
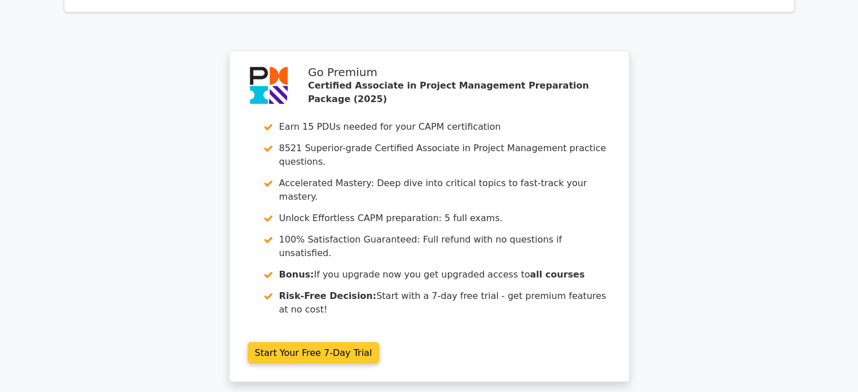
scroll to position [2148, 0]
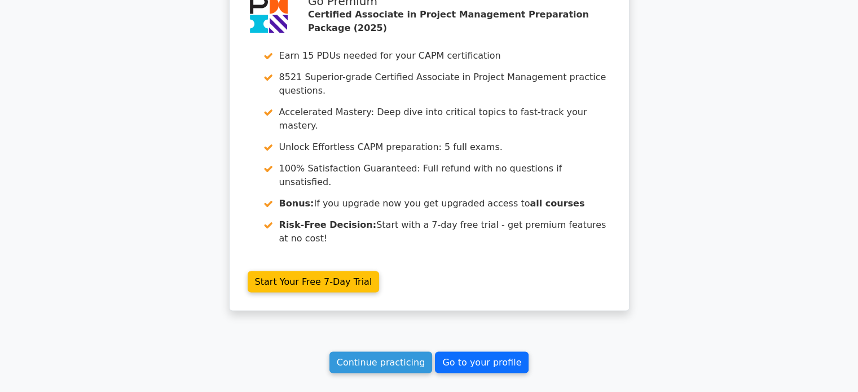
click at [465, 352] on link "Go to your profile" at bounding box center [482, 362] width 94 height 21
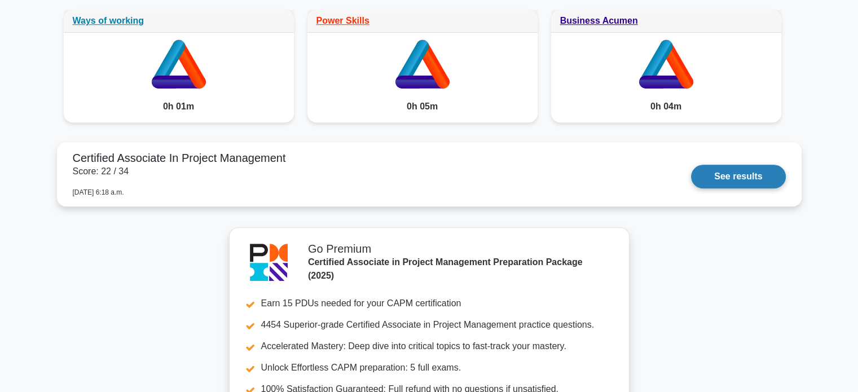
scroll to position [959, 0]
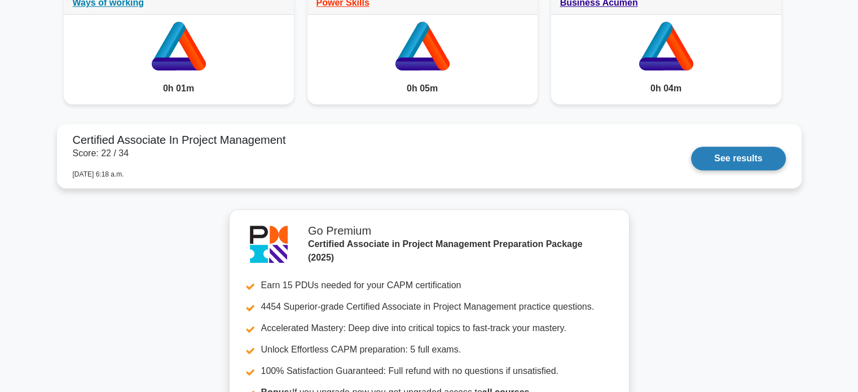
click at [743, 157] on link "See results" at bounding box center [738, 159] width 94 height 24
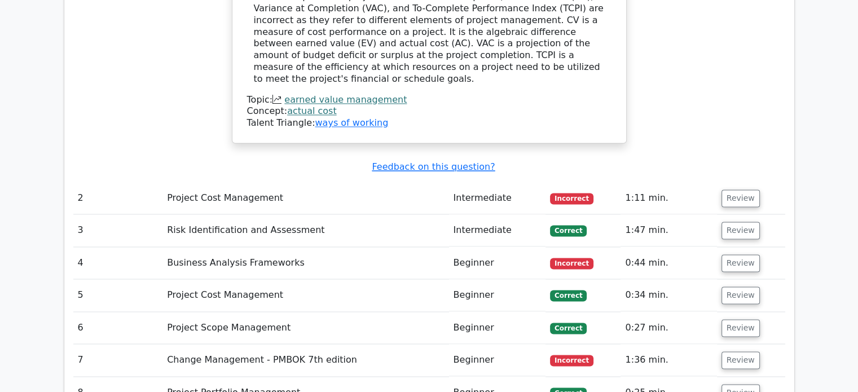
scroll to position [1692, 0]
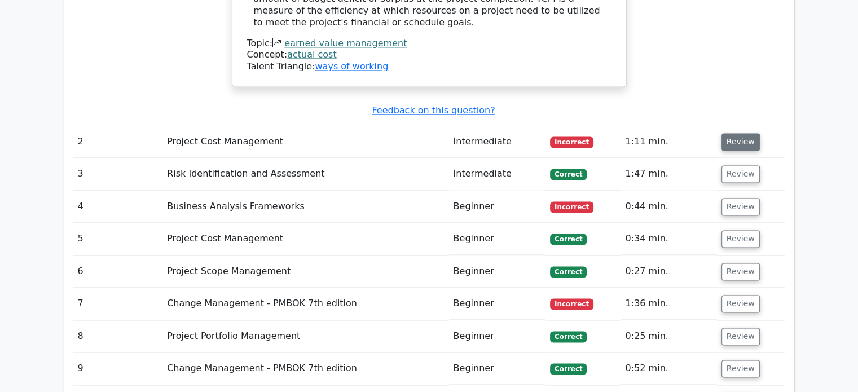
click at [732, 133] on button "Review" at bounding box center [741, 141] width 38 height 17
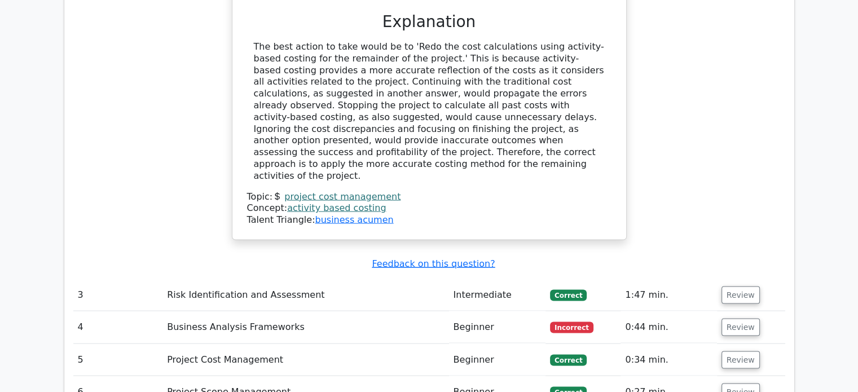
scroll to position [2200, 0]
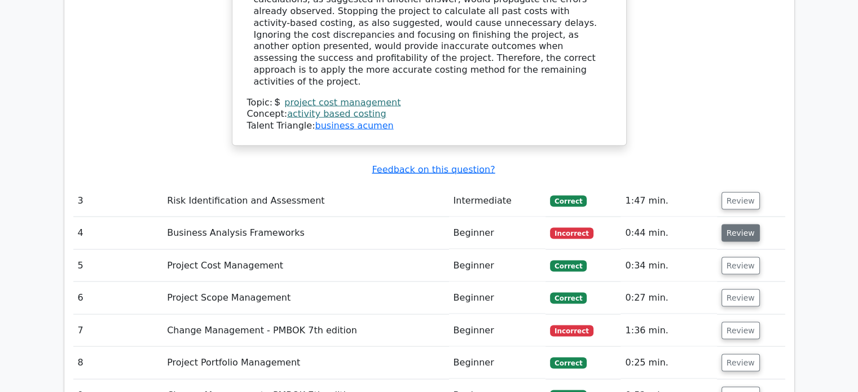
click at [750, 225] on button "Review" at bounding box center [741, 233] width 38 height 17
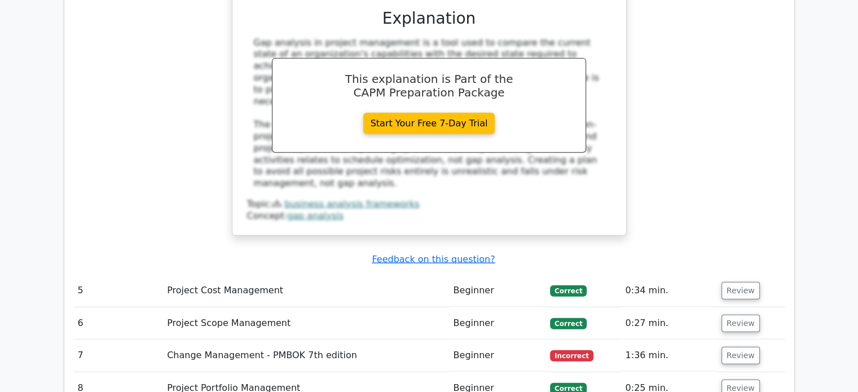
scroll to position [2764, 0]
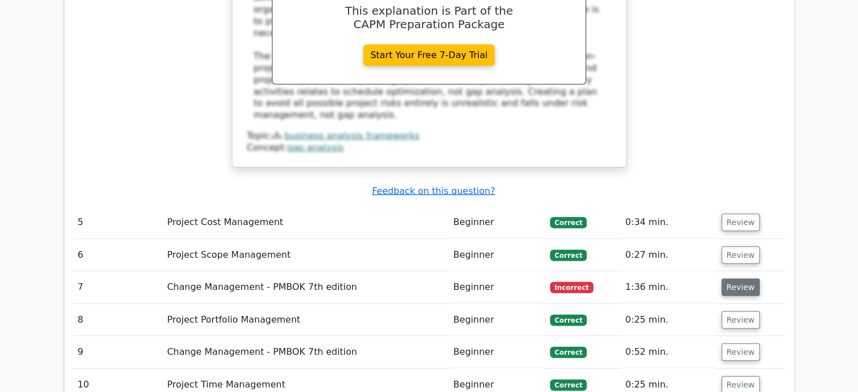
click at [747, 279] on button "Review" at bounding box center [741, 287] width 38 height 17
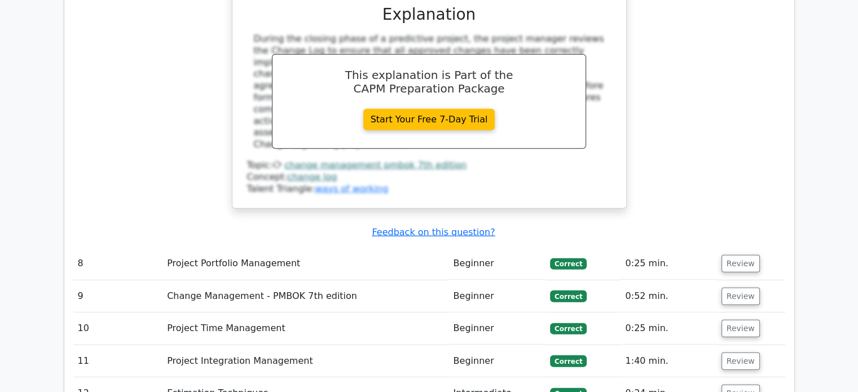
scroll to position [3441, 0]
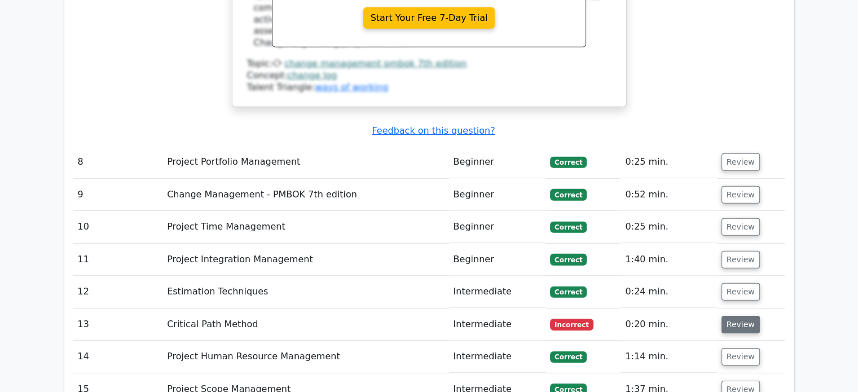
click at [738, 316] on button "Review" at bounding box center [741, 324] width 38 height 17
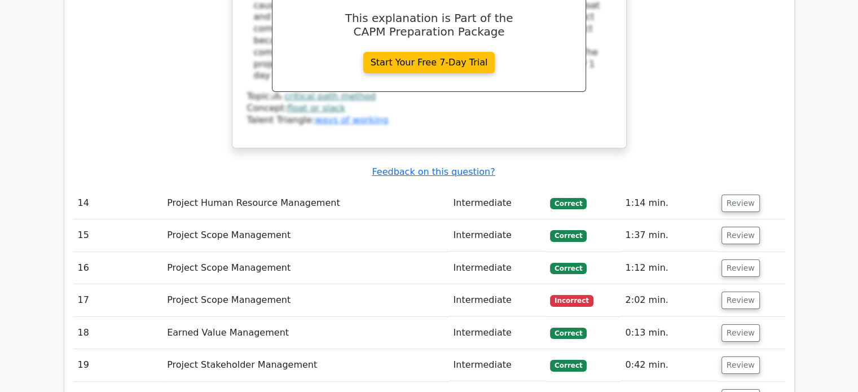
scroll to position [4118, 0]
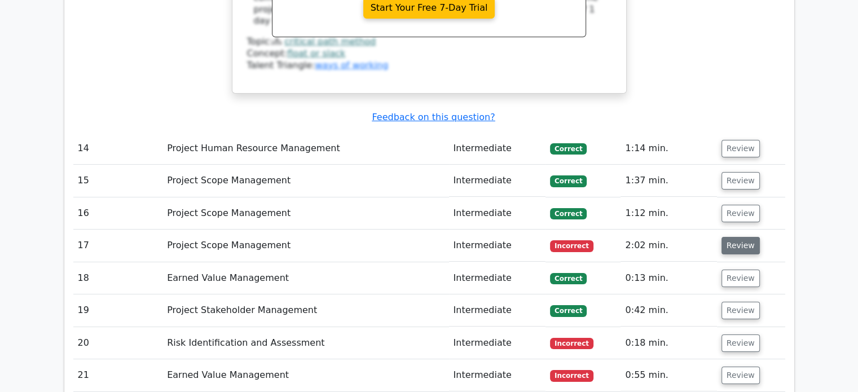
click at [740, 237] on button "Review" at bounding box center [741, 245] width 38 height 17
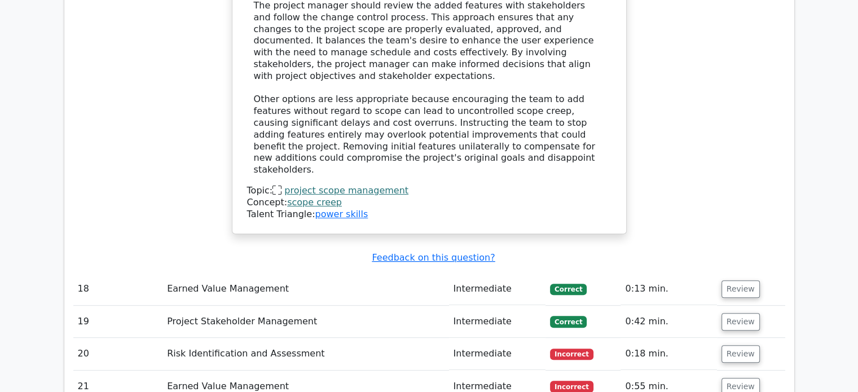
scroll to position [4739, 0]
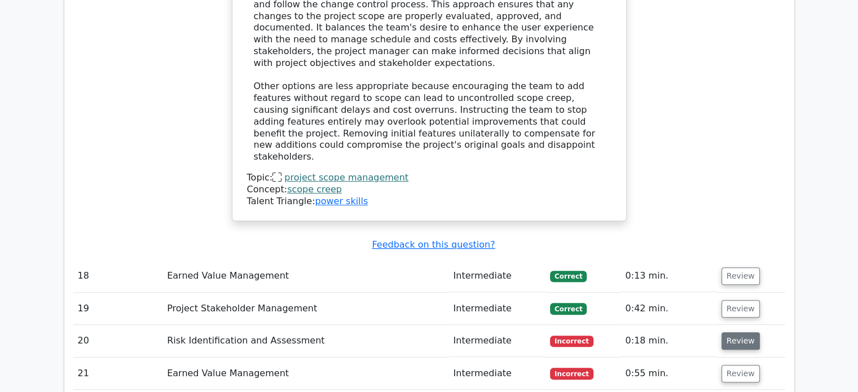
click at [742, 332] on button "Review" at bounding box center [741, 340] width 38 height 17
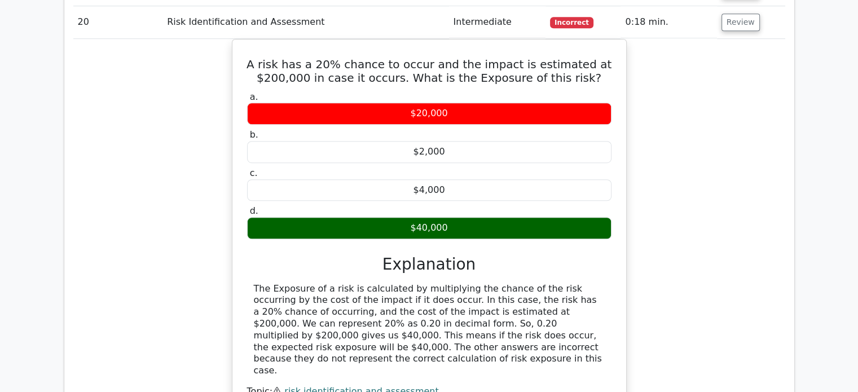
scroll to position [5190, 0]
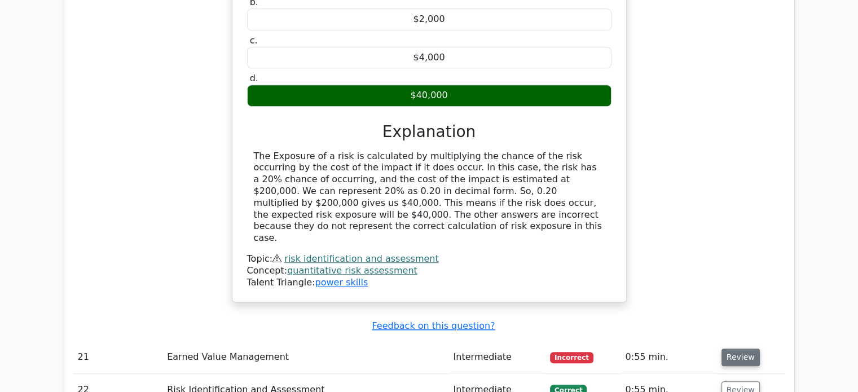
click at [733, 349] on button "Review" at bounding box center [741, 357] width 38 height 17
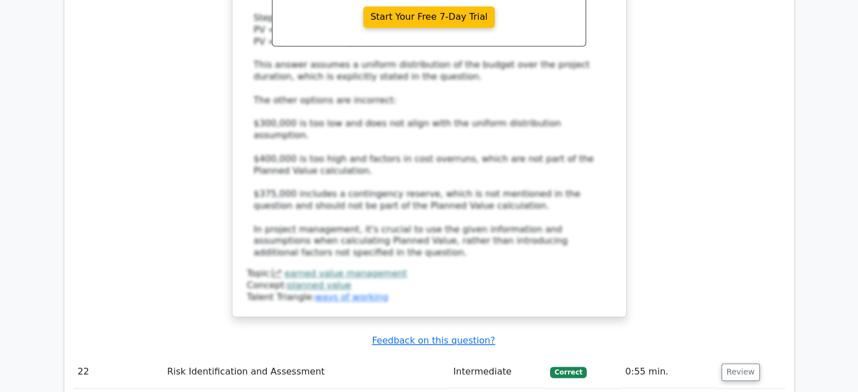
scroll to position [5980, 0]
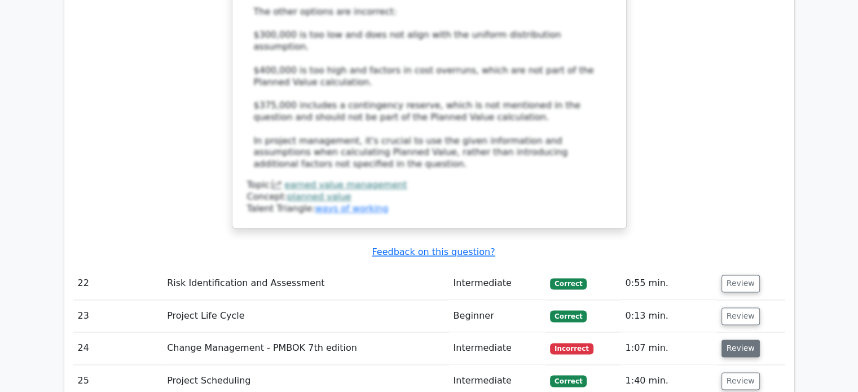
click at [737, 340] on button "Review" at bounding box center [741, 348] width 38 height 17
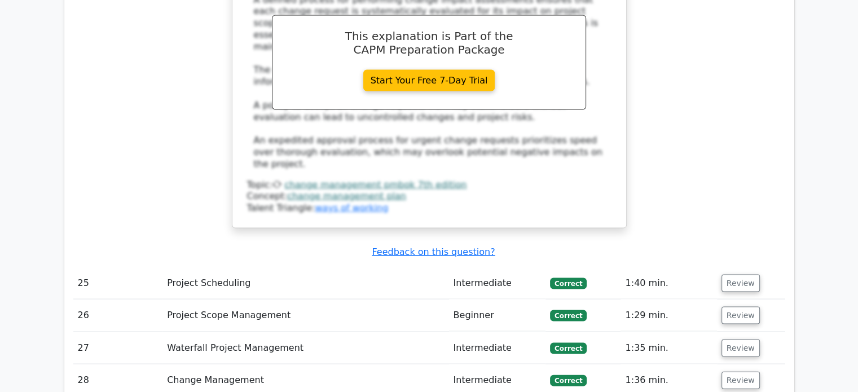
scroll to position [6657, 0]
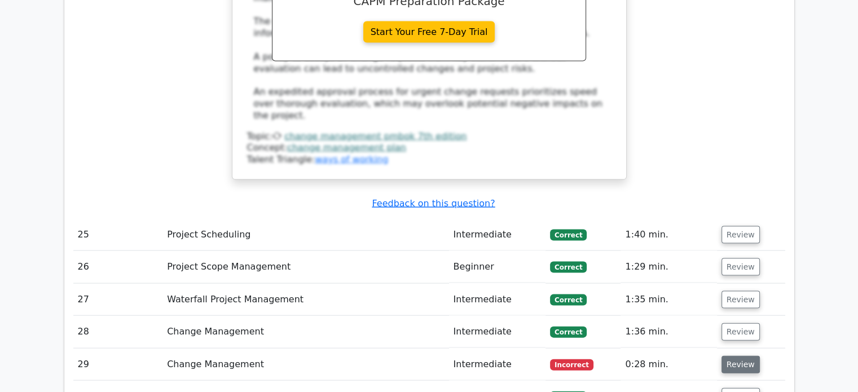
click at [738, 356] on button "Review" at bounding box center [741, 364] width 38 height 17
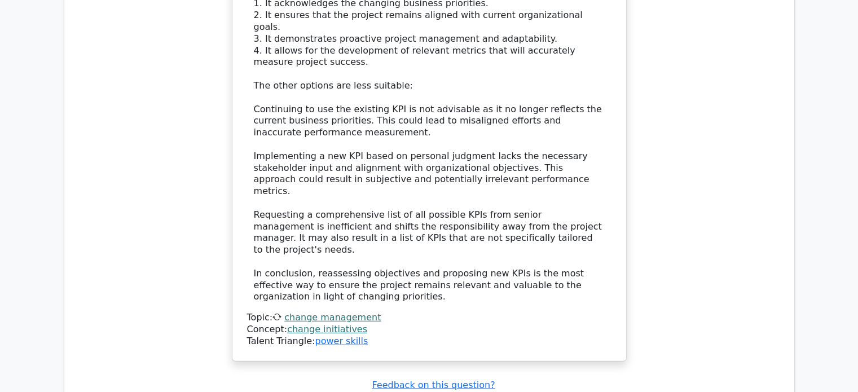
scroll to position [7334, 0]
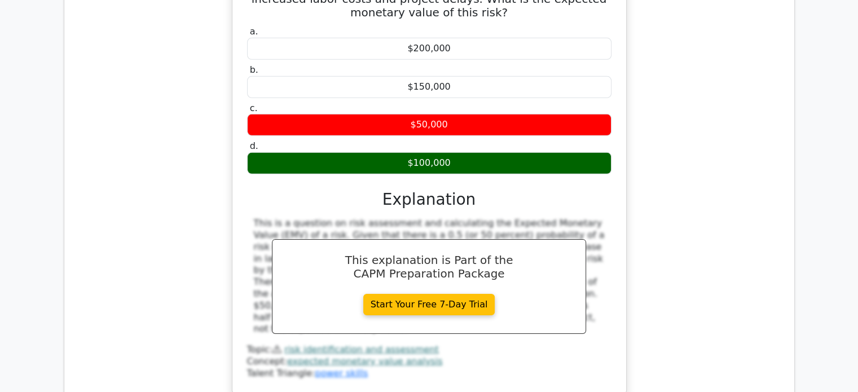
scroll to position [7954, 0]
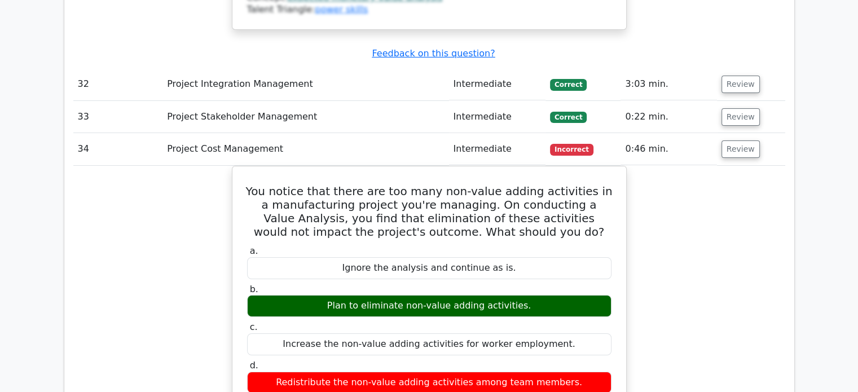
scroll to position [8795, 0]
